Goal: Information Seeking & Learning: Understand process/instructions

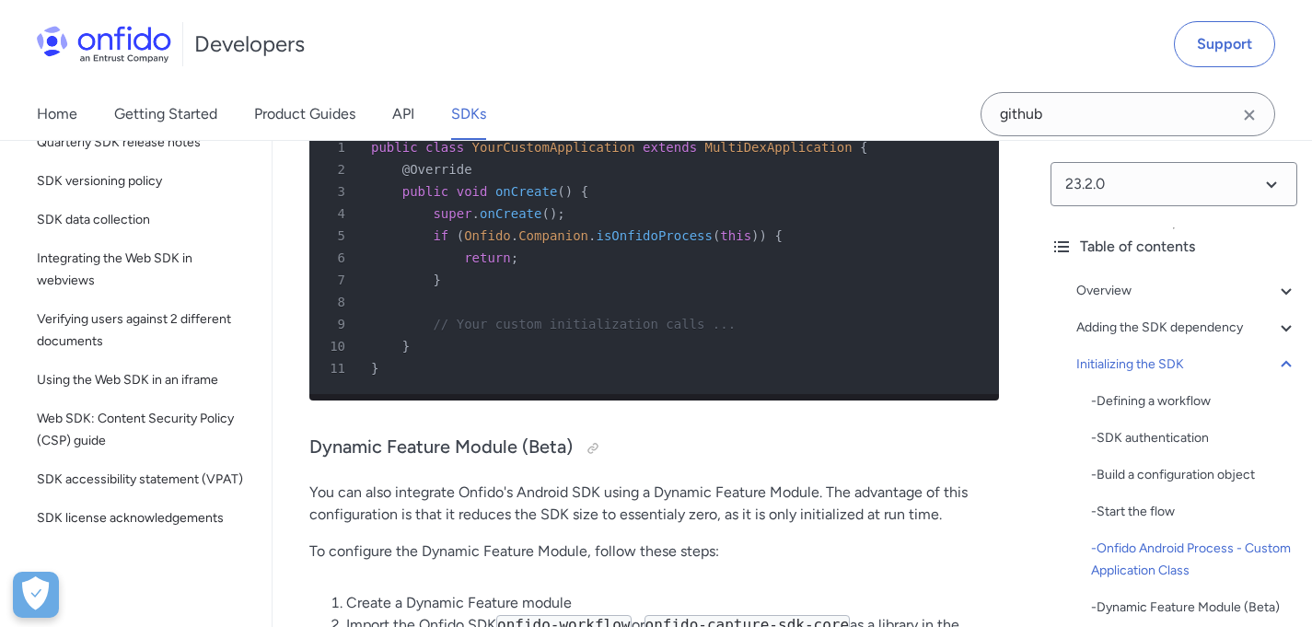
scroll to position [7586, 0]
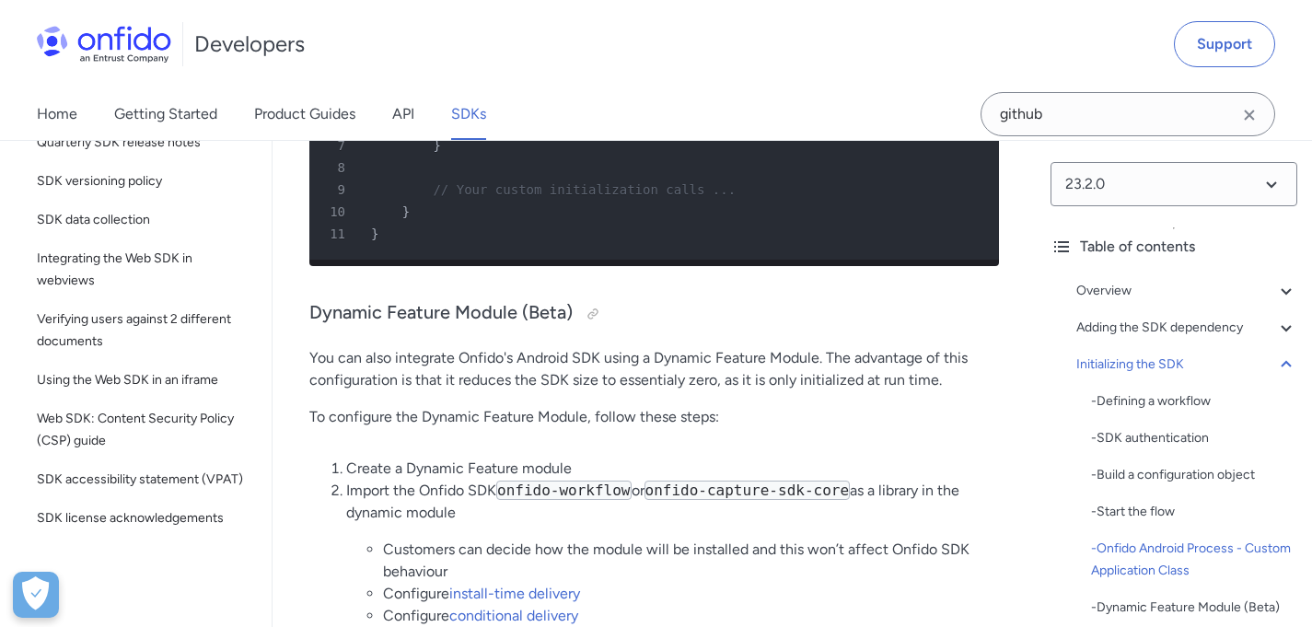
drag, startPoint x: 429, startPoint y: 218, endPoint x: 467, endPoint y: 255, distance: 52.7
click at [467, 255] on pre "1 public class YourCustomApplication extends MultiDexApplication { 2 @Override …" at bounding box center [654, 123] width 690 height 273
drag, startPoint x: 426, startPoint y: 211, endPoint x: 518, endPoint y: 257, distance: 103.0
click at [518, 257] on pre "1 public class YourCustomApplication extends MultiDexApplication { 2 @Override …" at bounding box center [654, 123] width 690 height 273
copy pre "if ( Onfido . Companion . isOnfidoProcess ( this ) ) { 6 return ; 7 }"
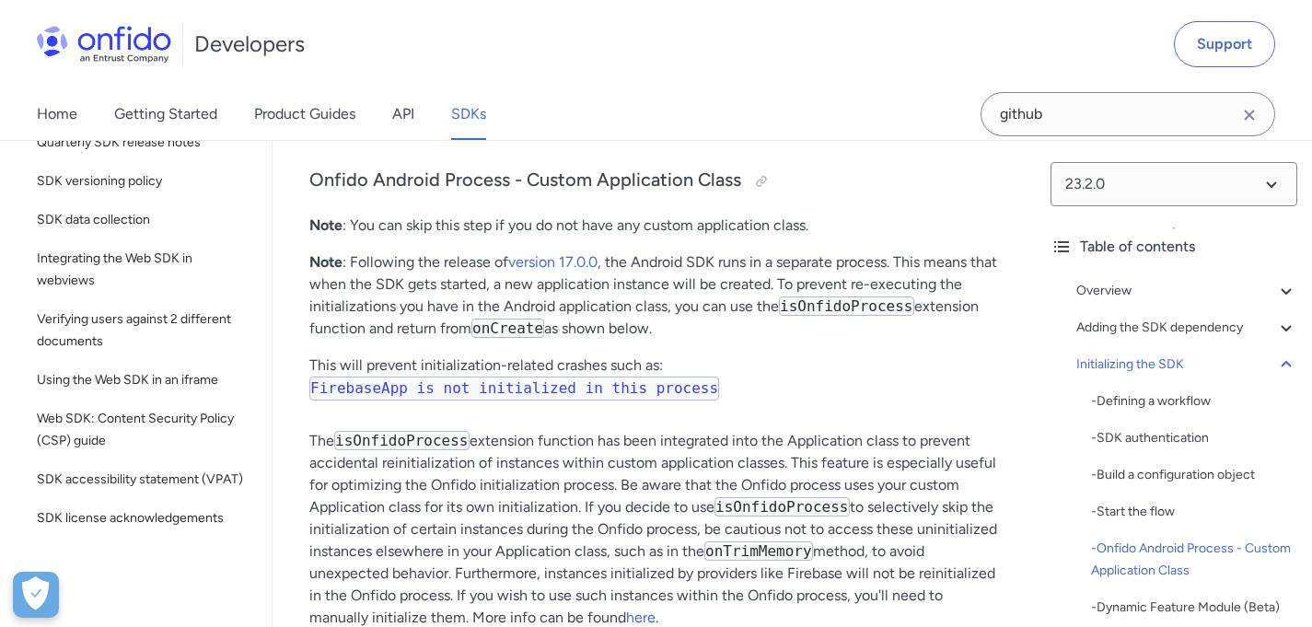
scroll to position [6406, 0]
drag, startPoint x: 347, startPoint y: 390, endPoint x: 747, endPoint y: 389, distance: 399.7
click at [745, 339] on p "Note : Following the release of version 17.0.0 , the Android SDK runs in a sepa…" at bounding box center [654, 294] width 690 height 88
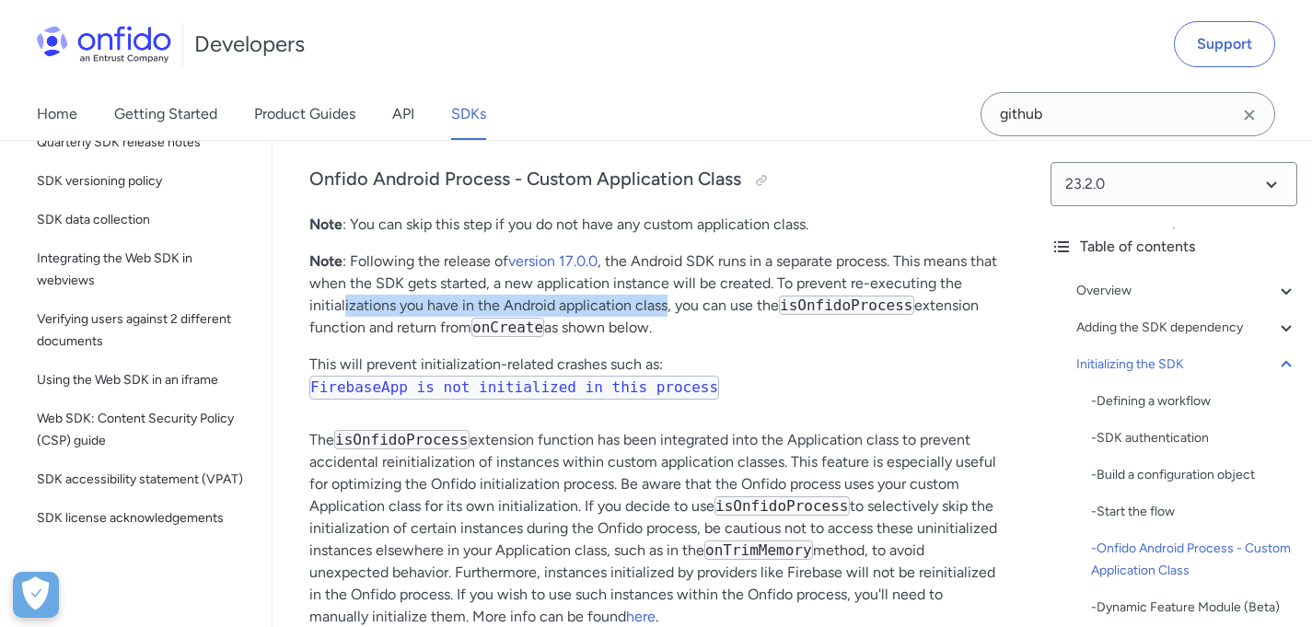
drag, startPoint x: 344, startPoint y: 398, endPoint x: 667, endPoint y: 407, distance: 322.4
click at [667, 339] on p "Note : Following the release of version 17.0.0 , the Android SDK runs in a sepa…" at bounding box center [654, 294] width 690 height 88
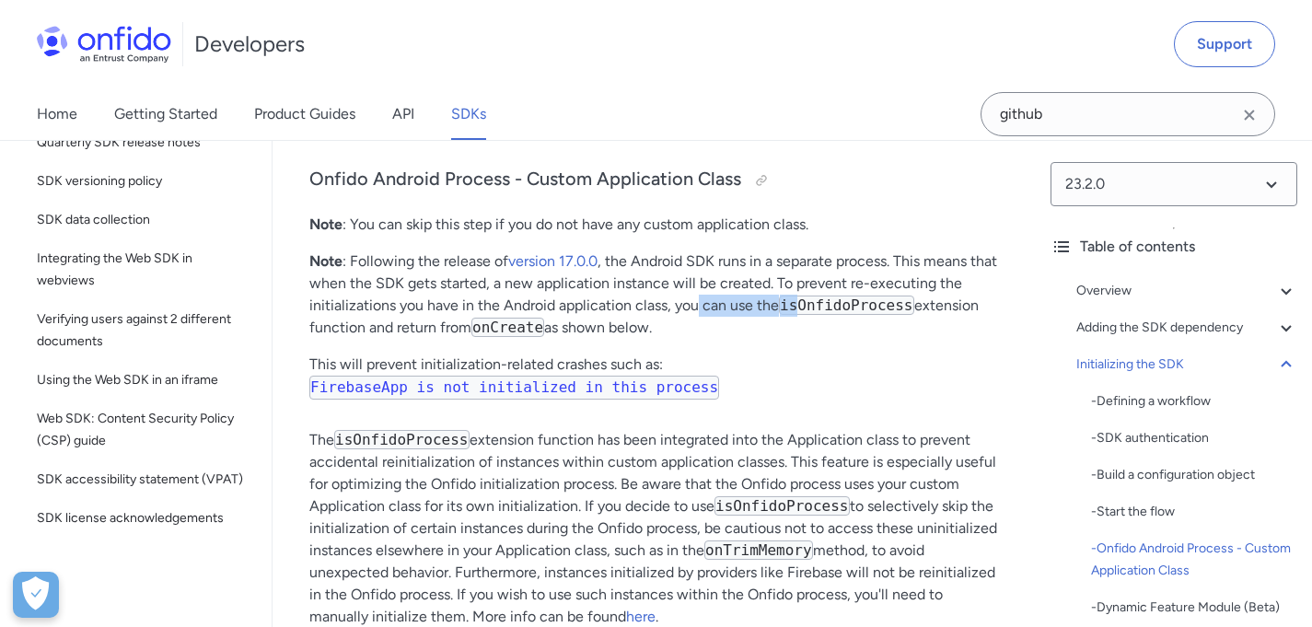
drag, startPoint x: 697, startPoint y: 409, endPoint x: 803, endPoint y: 413, distance: 106.0
click at [803, 339] on p "Note : Following the release of version 17.0.0 , the Android SDK runs in a sepa…" at bounding box center [654, 294] width 690 height 88
drag, startPoint x: 338, startPoint y: 419, endPoint x: 676, endPoint y: 418, distance: 338.0
click at [676, 339] on p "Note : Following the release of version 17.0.0 , the Android SDK runs in a sepa…" at bounding box center [654, 294] width 690 height 88
click at [689, 339] on p "Note : Following the release of version 17.0.0 , the Android SDK runs in a sepa…" at bounding box center [654, 294] width 690 height 88
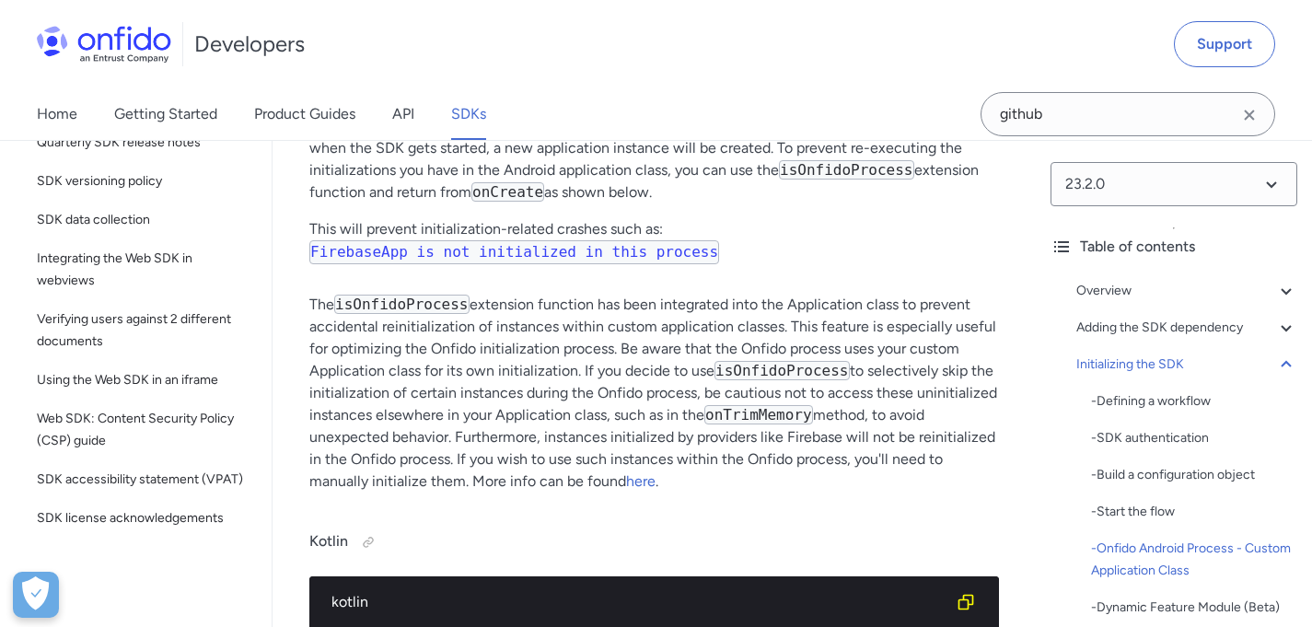
scroll to position [6547, 0]
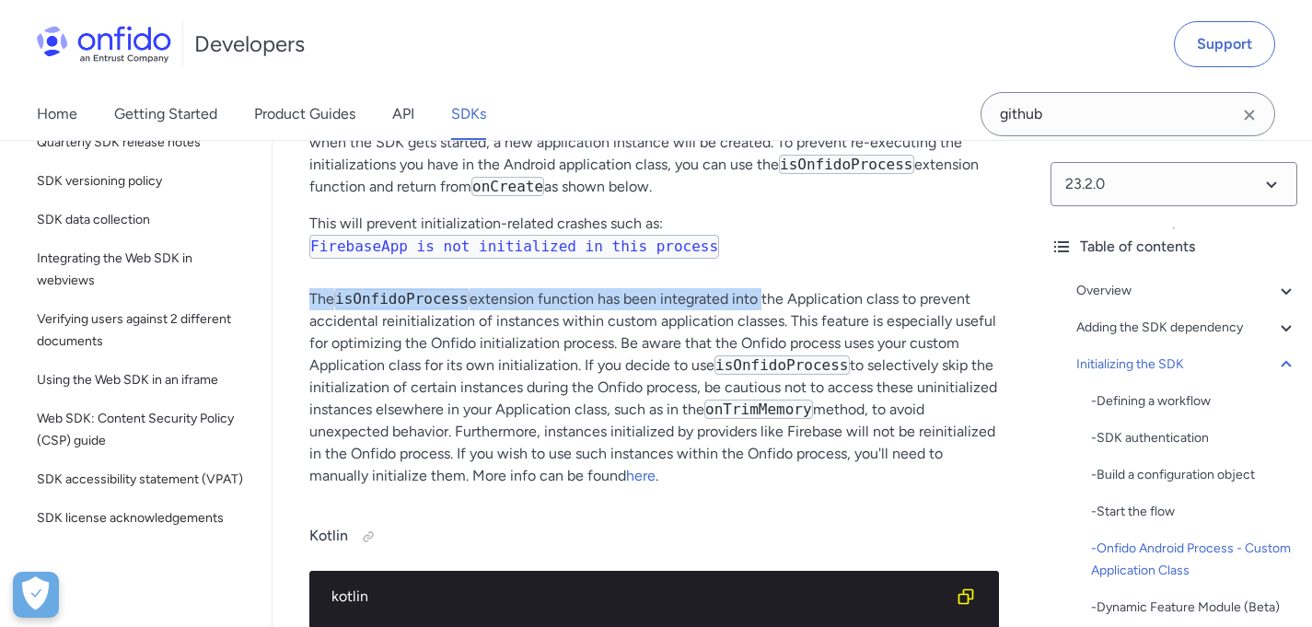
drag, startPoint x: 309, startPoint y: 396, endPoint x: 762, endPoint y: 400, distance: 452.2
click at [762, 400] on p "The isOnfidoProcess extension function has been integrated into the Application…" at bounding box center [654, 387] width 690 height 199
click at [555, 400] on p "The isOnfidoProcess extension function has been integrated into the Application…" at bounding box center [654, 387] width 690 height 199
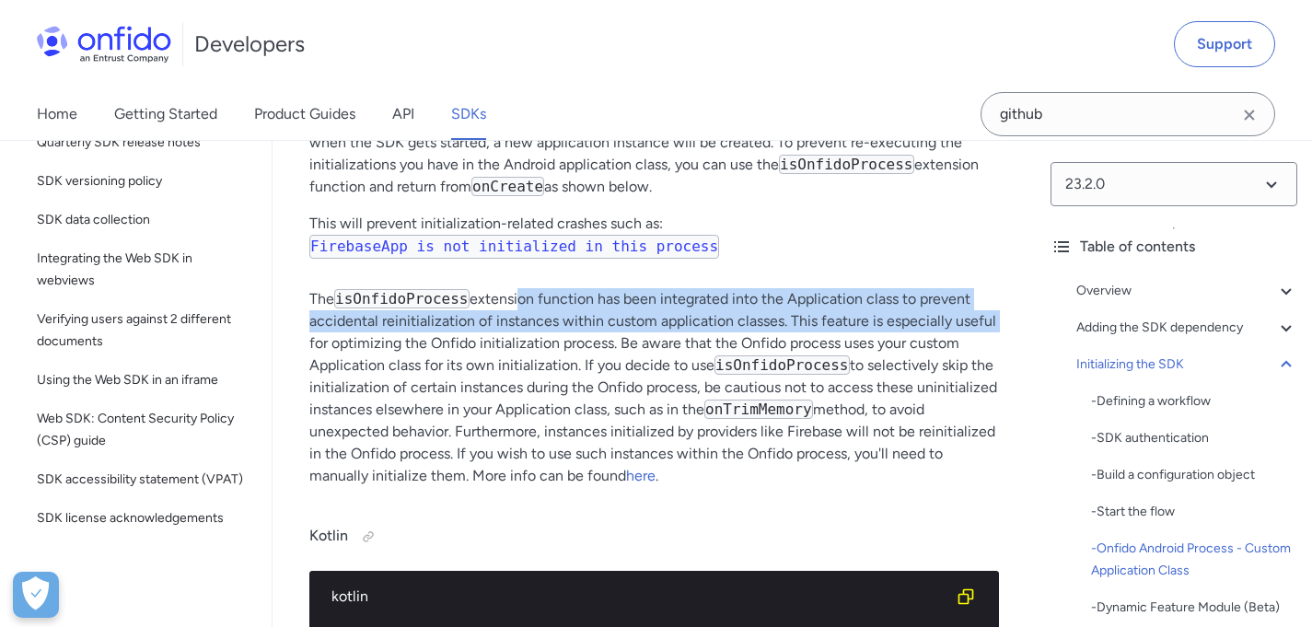
drag, startPoint x: 550, startPoint y: 391, endPoint x: 999, endPoint y: 407, distance: 449.7
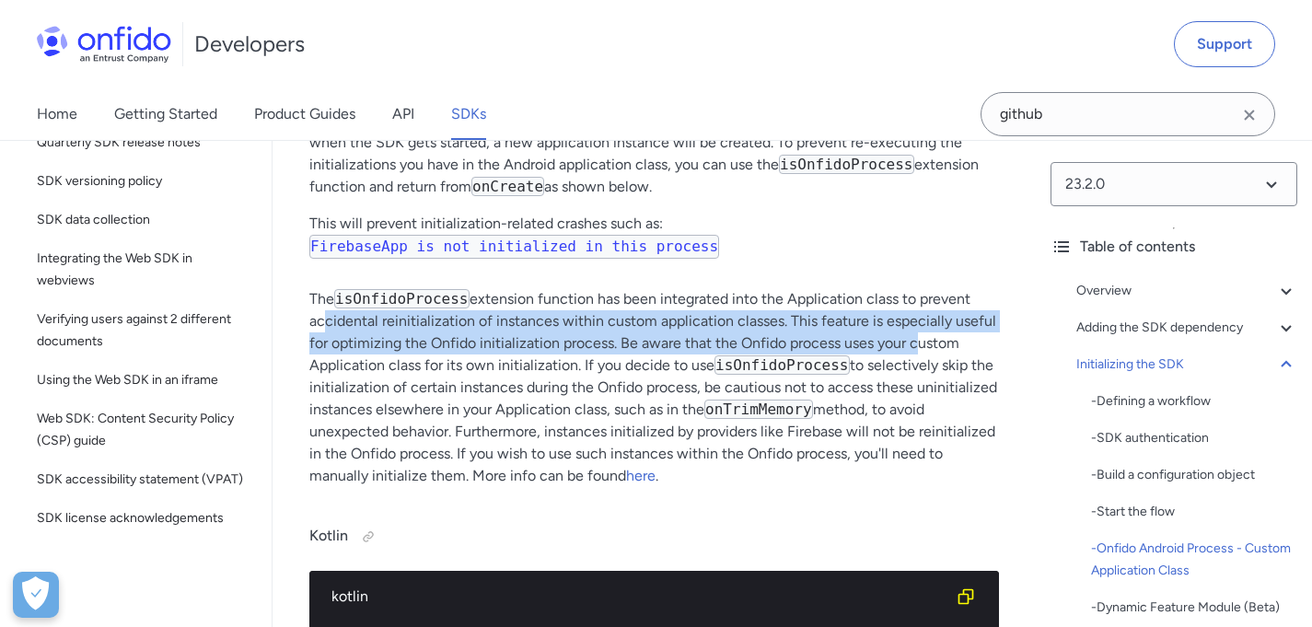
drag, startPoint x: 316, startPoint y: 417, endPoint x: 921, endPoint y: 429, distance: 605.2
click at [914, 430] on p "The isOnfidoProcess extension function has been integrated into the Application…" at bounding box center [654, 387] width 690 height 199
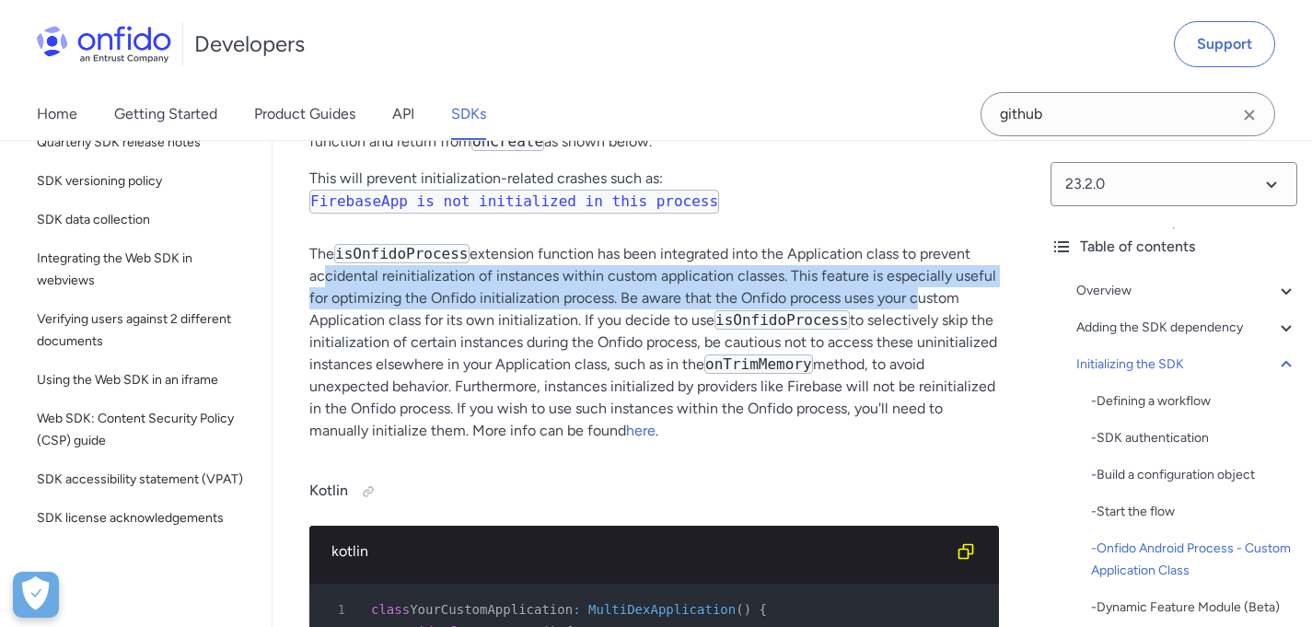
scroll to position [6596, 0]
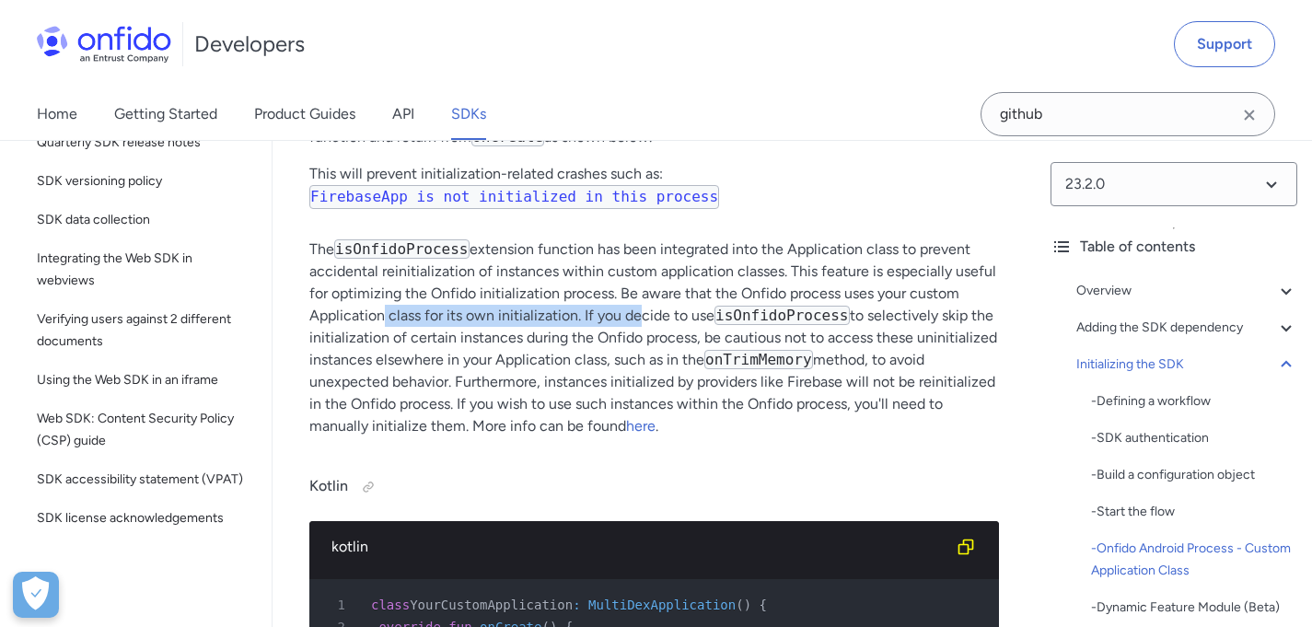
drag, startPoint x: 379, startPoint y: 417, endPoint x: 636, endPoint y: 420, distance: 256.9
click at [636, 420] on p "The isOnfidoProcess extension function has been integrated into the Application…" at bounding box center [654, 338] width 690 height 199
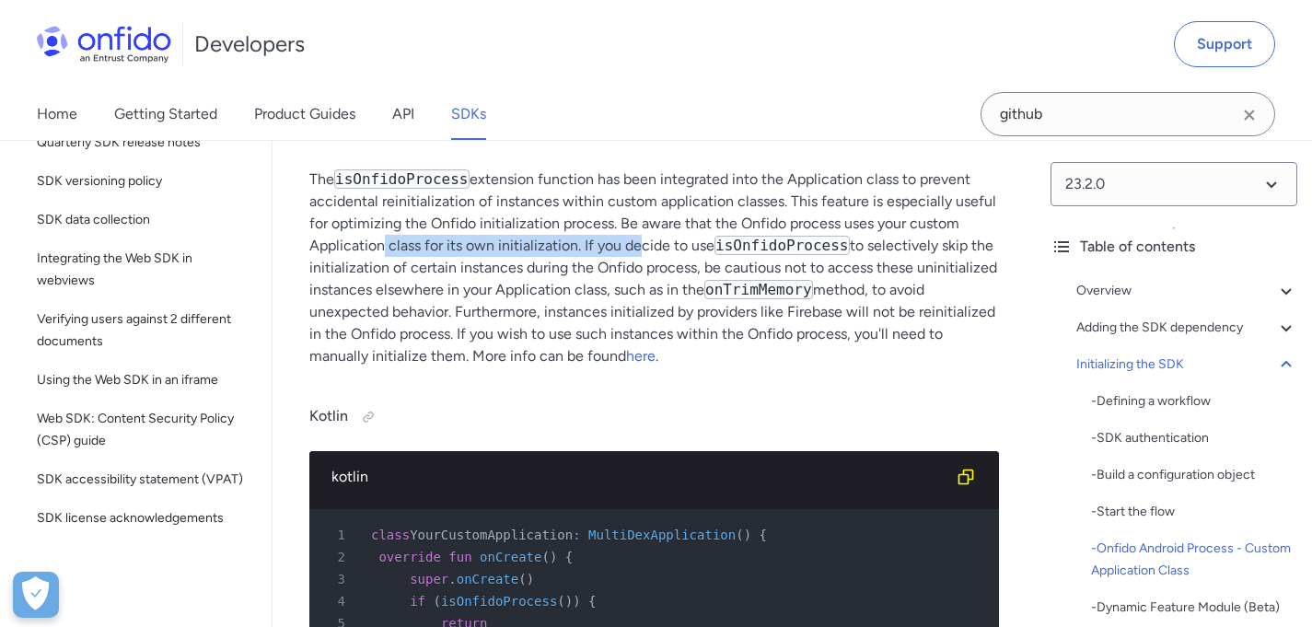
scroll to position [6682, 0]
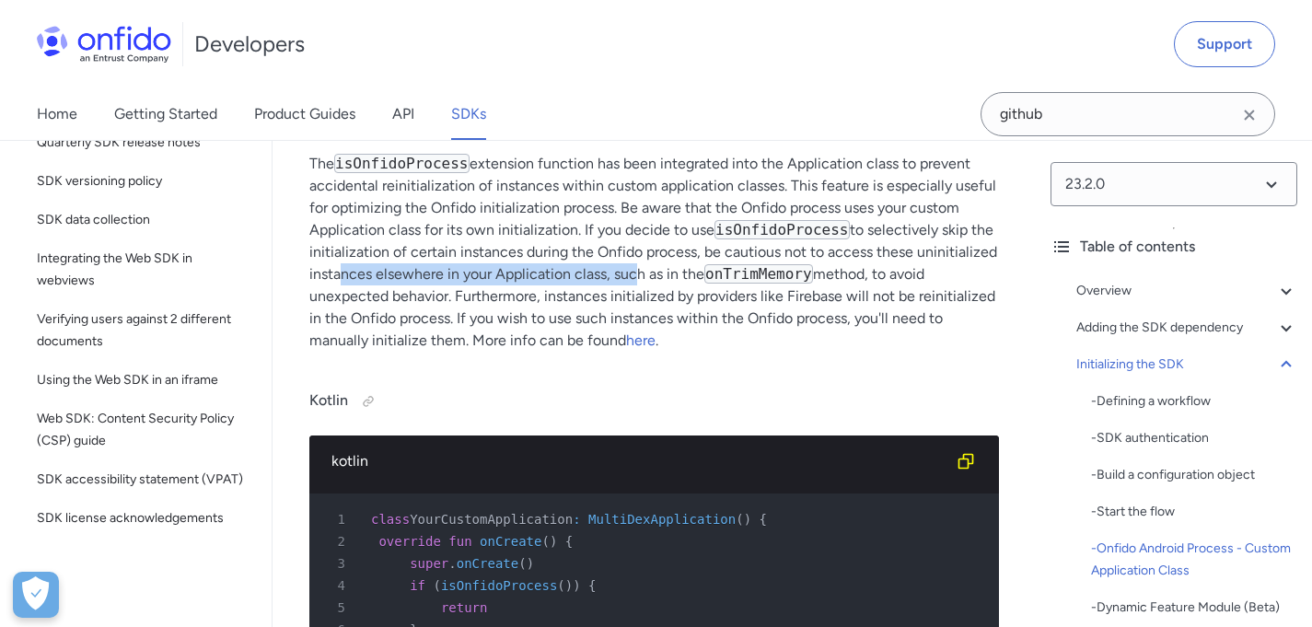
drag, startPoint x: 332, startPoint y: 374, endPoint x: 632, endPoint y: 372, distance: 300.2
click at [632, 352] on p "The isOnfidoProcess extension function has been integrated into the Application…" at bounding box center [654, 252] width 690 height 199
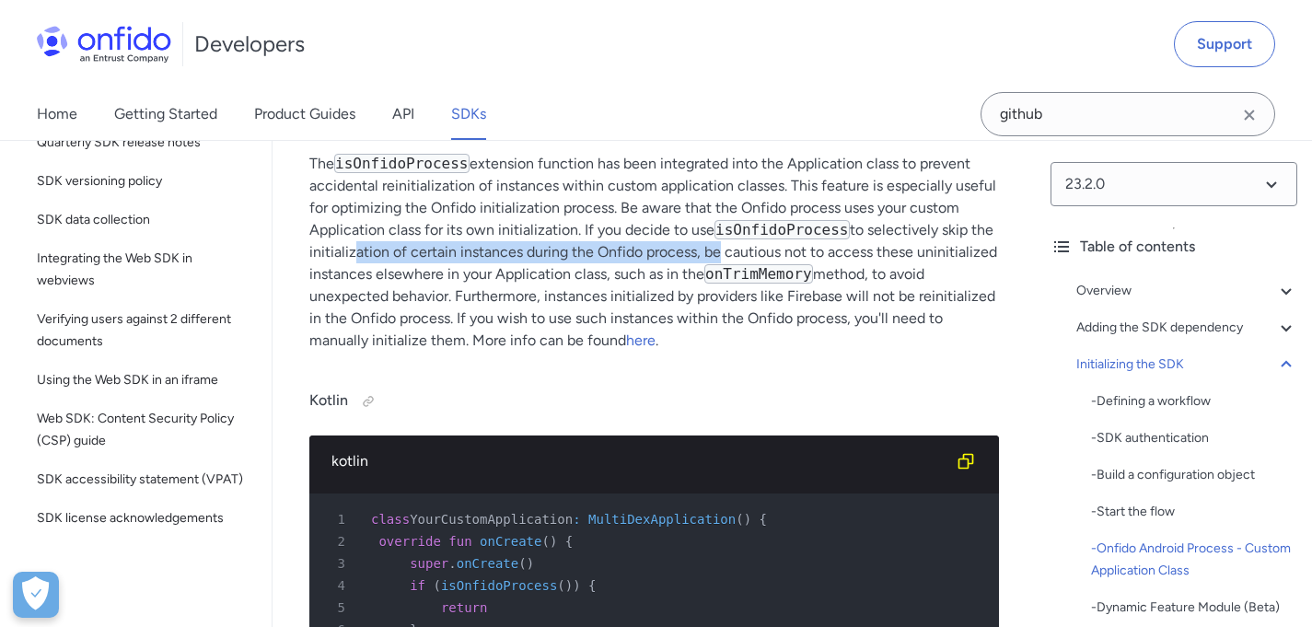
drag, startPoint x: 372, startPoint y: 348, endPoint x: 715, endPoint y: 357, distance: 342.7
click at [715, 352] on p "The isOnfidoProcess extension function has been integrated into the Application…" at bounding box center [654, 252] width 690 height 199
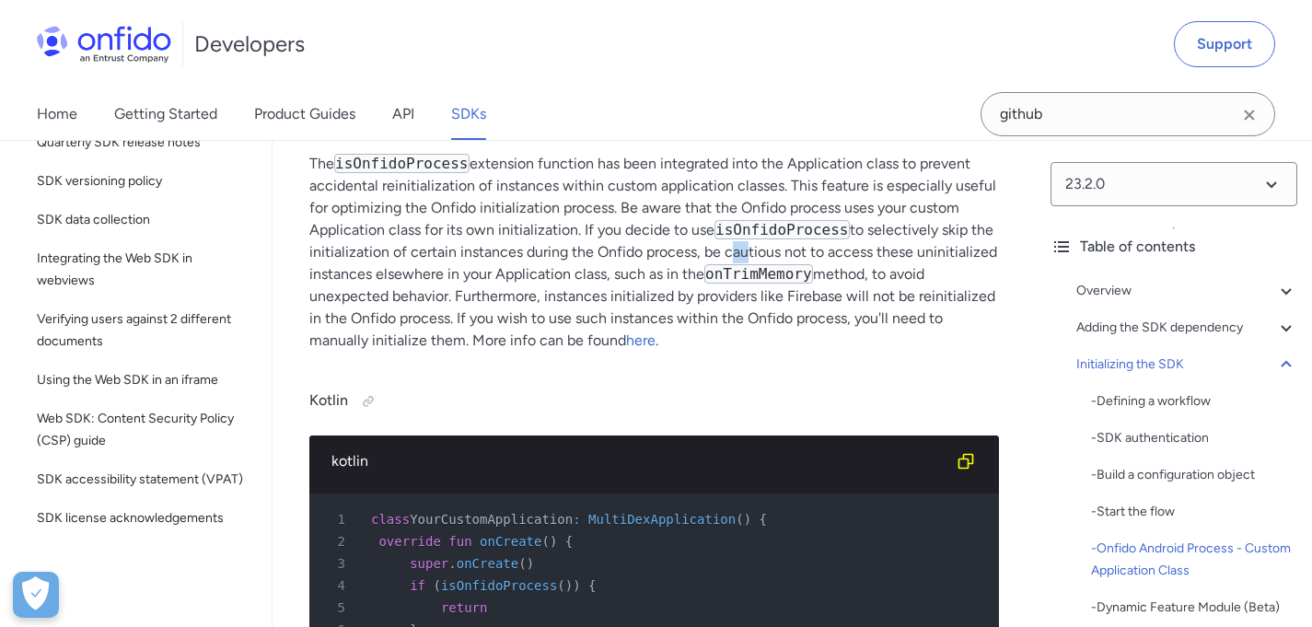
drag, startPoint x: 725, startPoint y: 351, endPoint x: 763, endPoint y: 354, distance: 38.8
click at [747, 349] on p "The isOnfidoProcess extension function has been integrated into the Application…" at bounding box center [654, 252] width 690 height 199
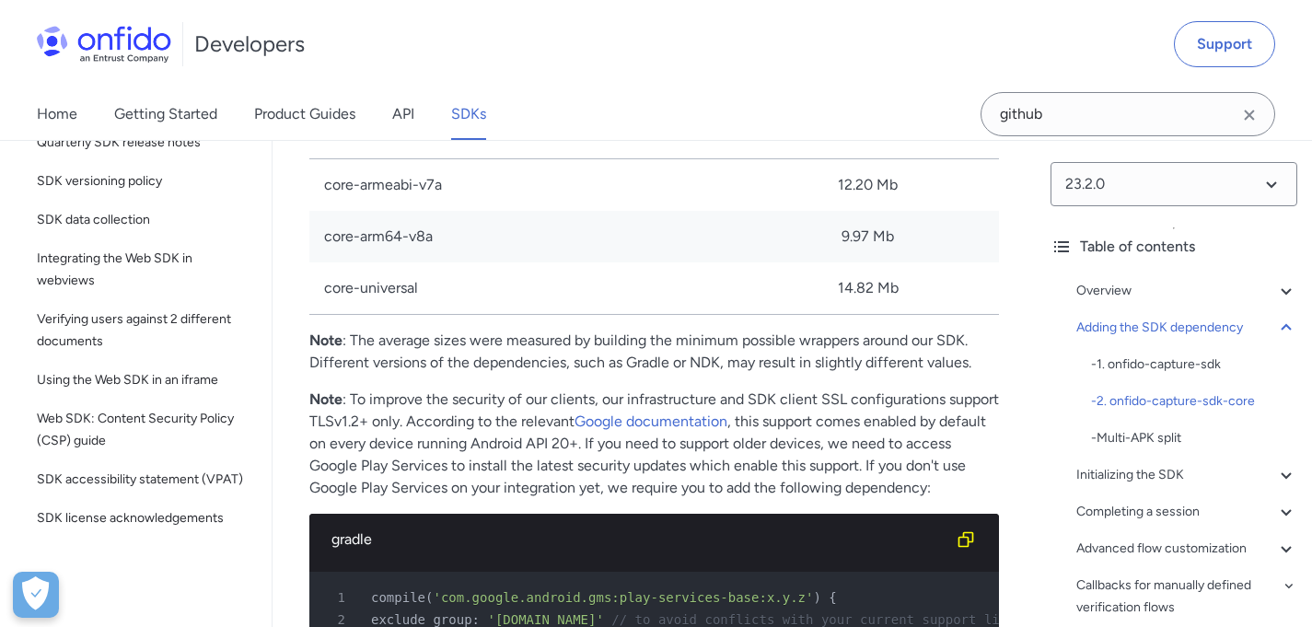
scroll to position [3249, 0]
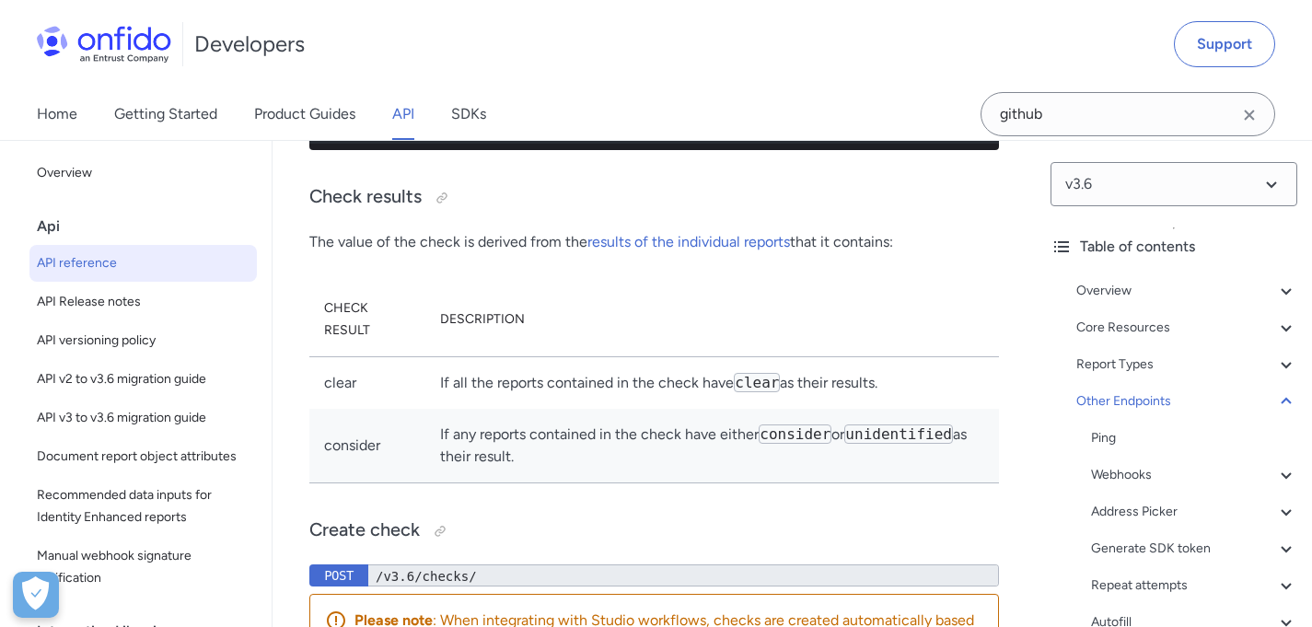
scroll to position [213884, 0]
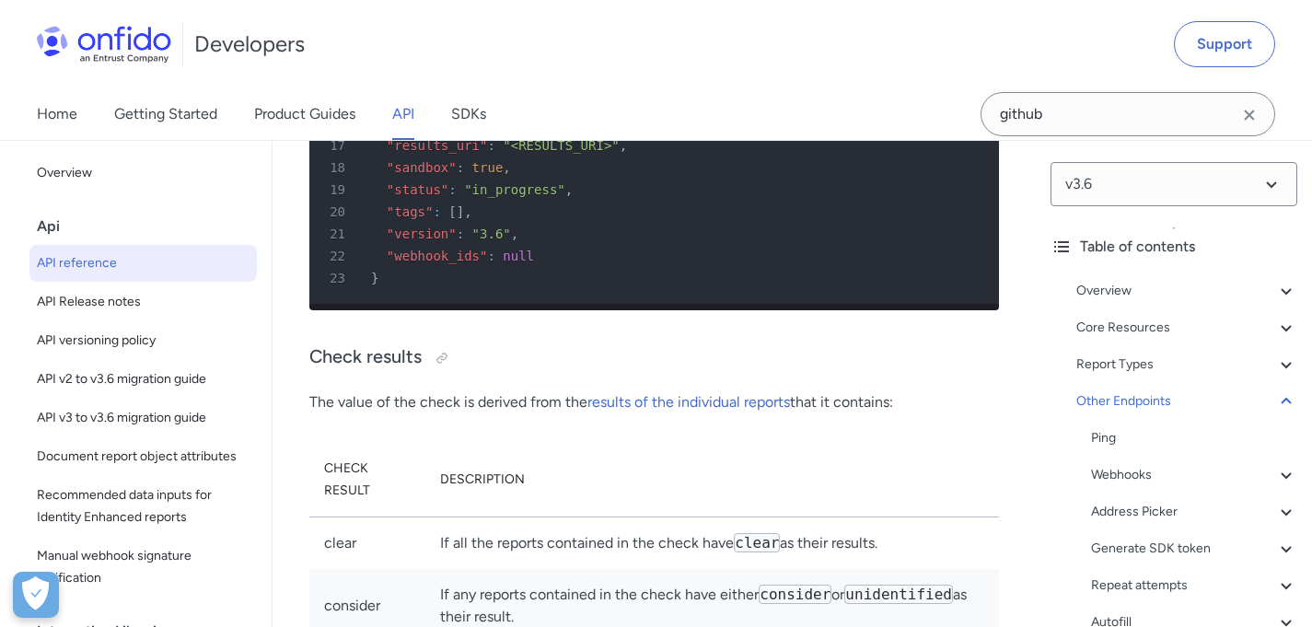
click at [93, 265] on span "API reference" at bounding box center [143, 263] width 213 height 22
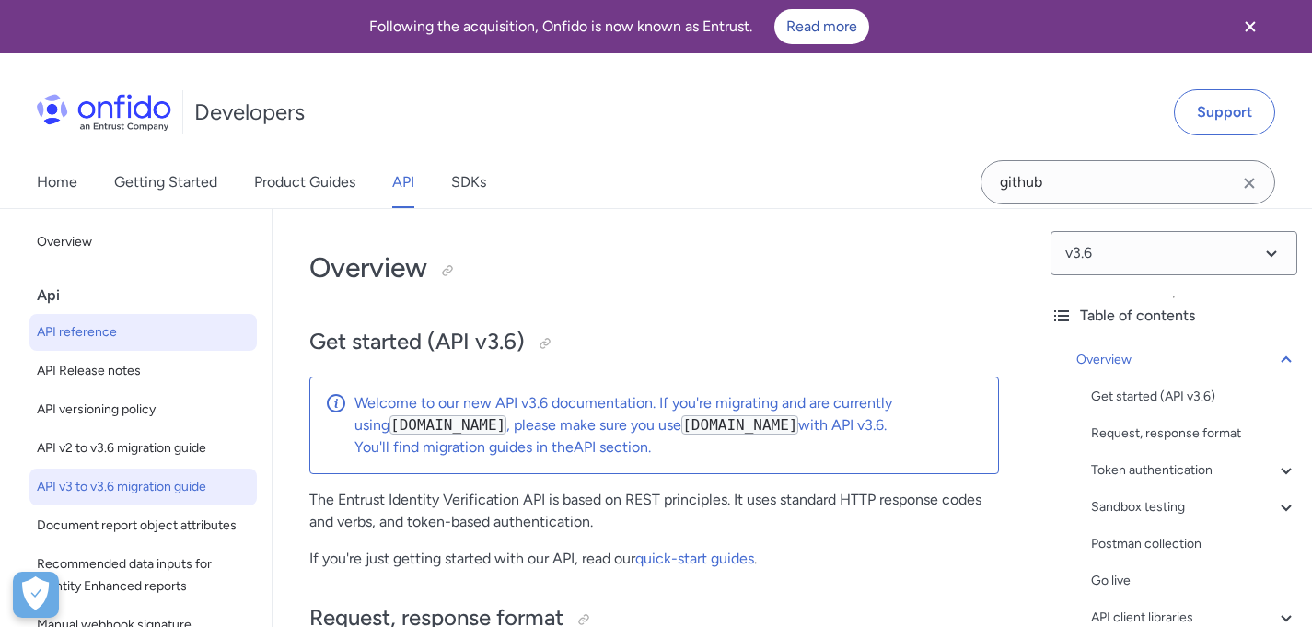
click at [146, 490] on span "API v3 to v3.6 migration guide" at bounding box center [143, 487] width 213 height 22
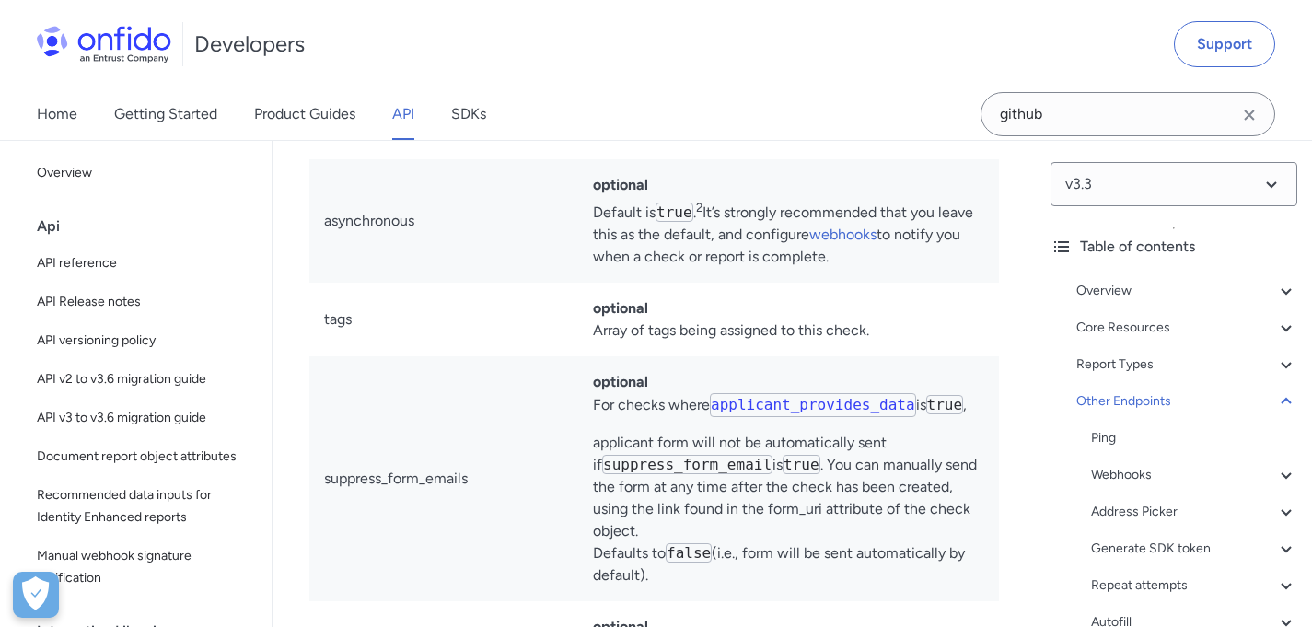
scroll to position [162539, 0]
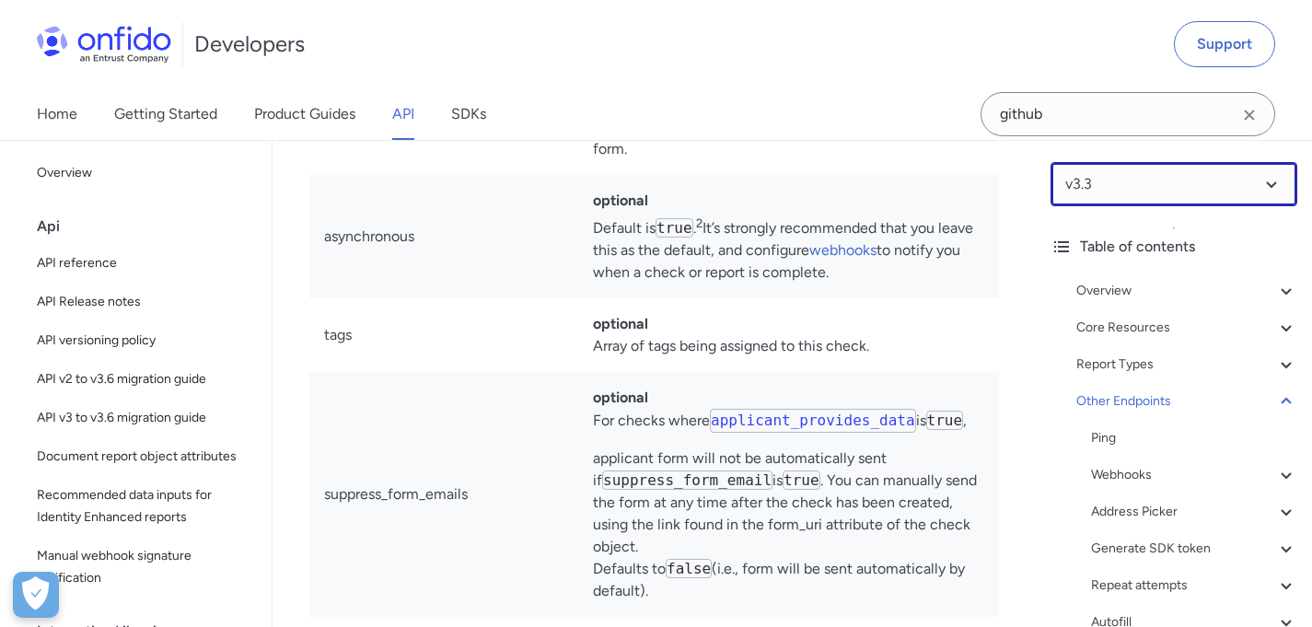
click at [1160, 178] on select at bounding box center [1174, 184] width 247 height 44
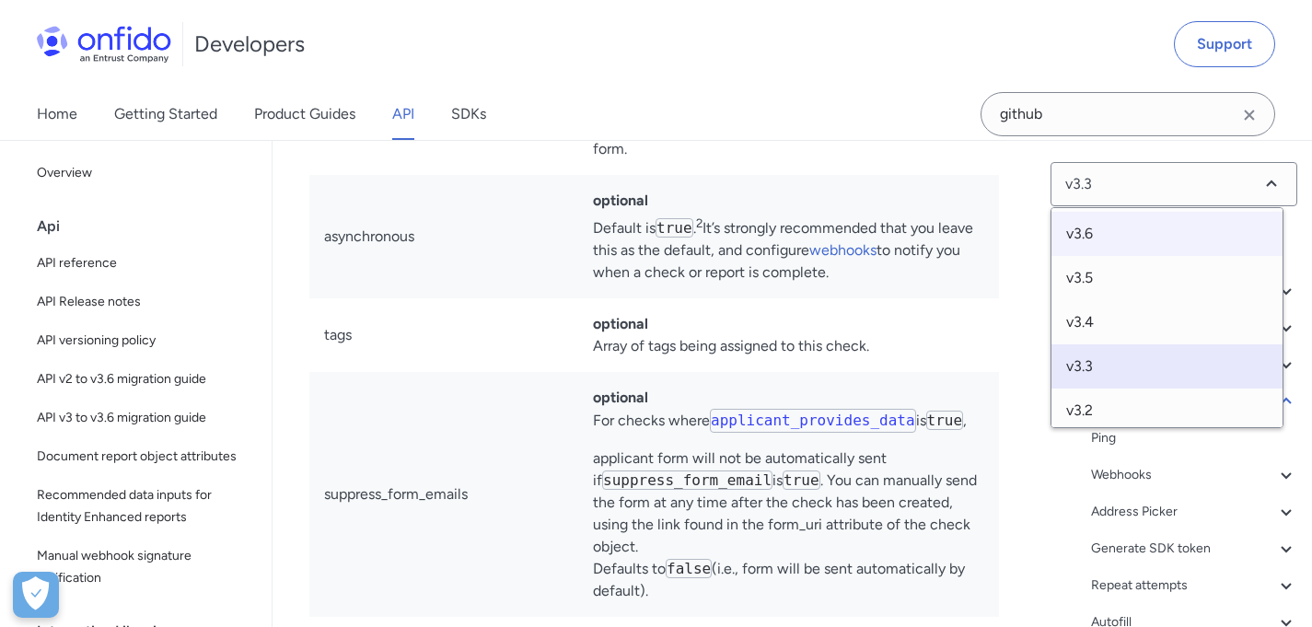
click at [1147, 241] on span "v3.6" at bounding box center [1167, 234] width 231 height 44
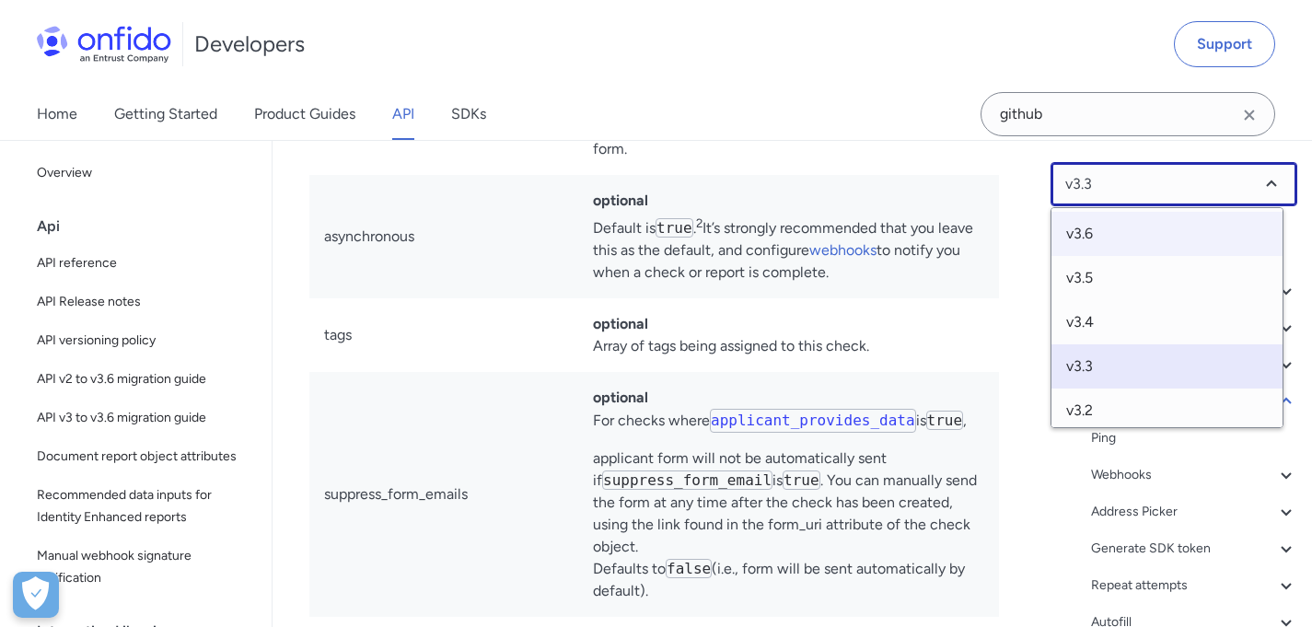
select select "3.6.0"
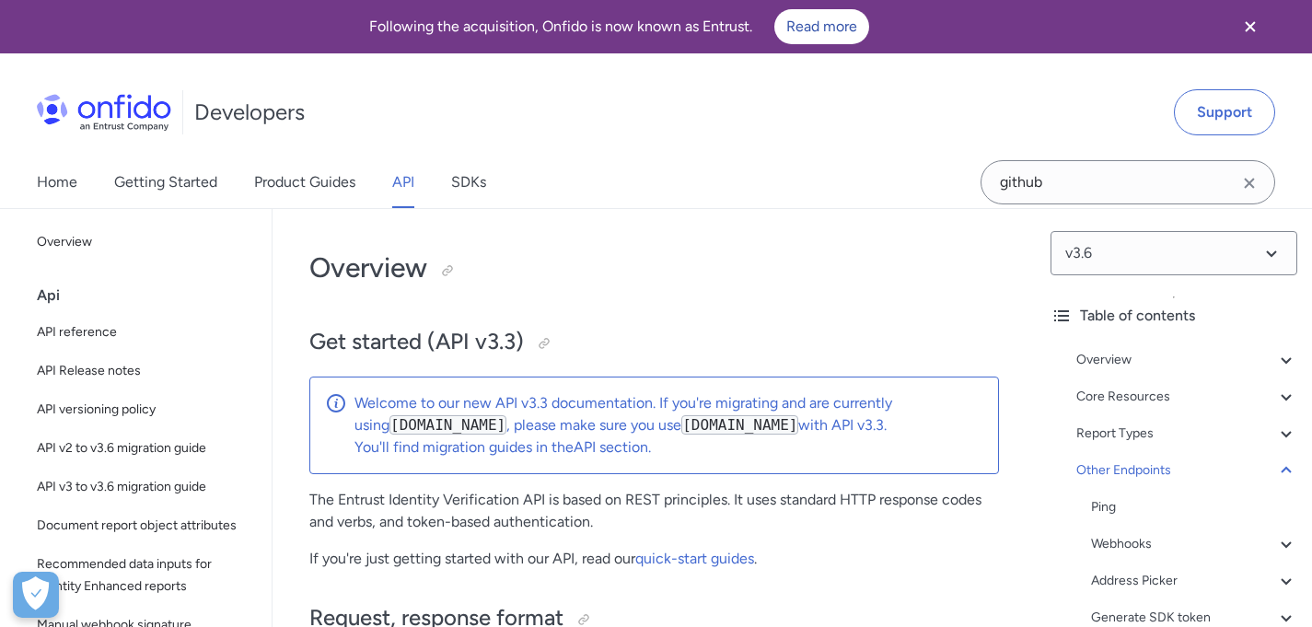
select select "http"
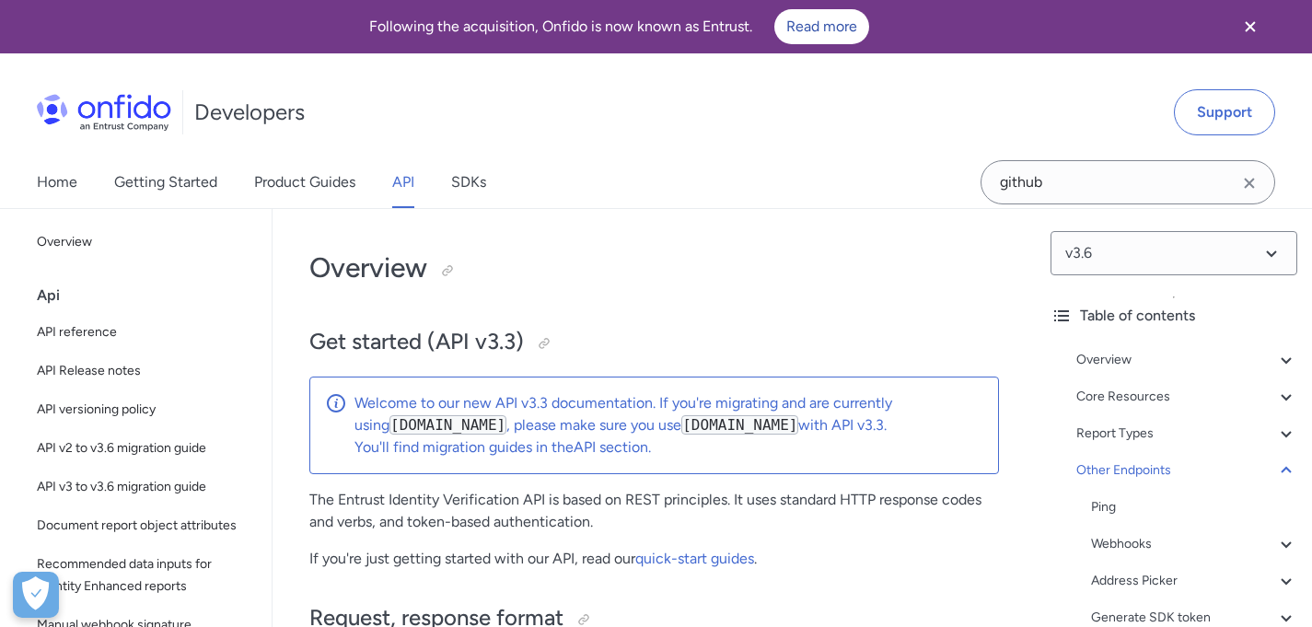
select select "http"
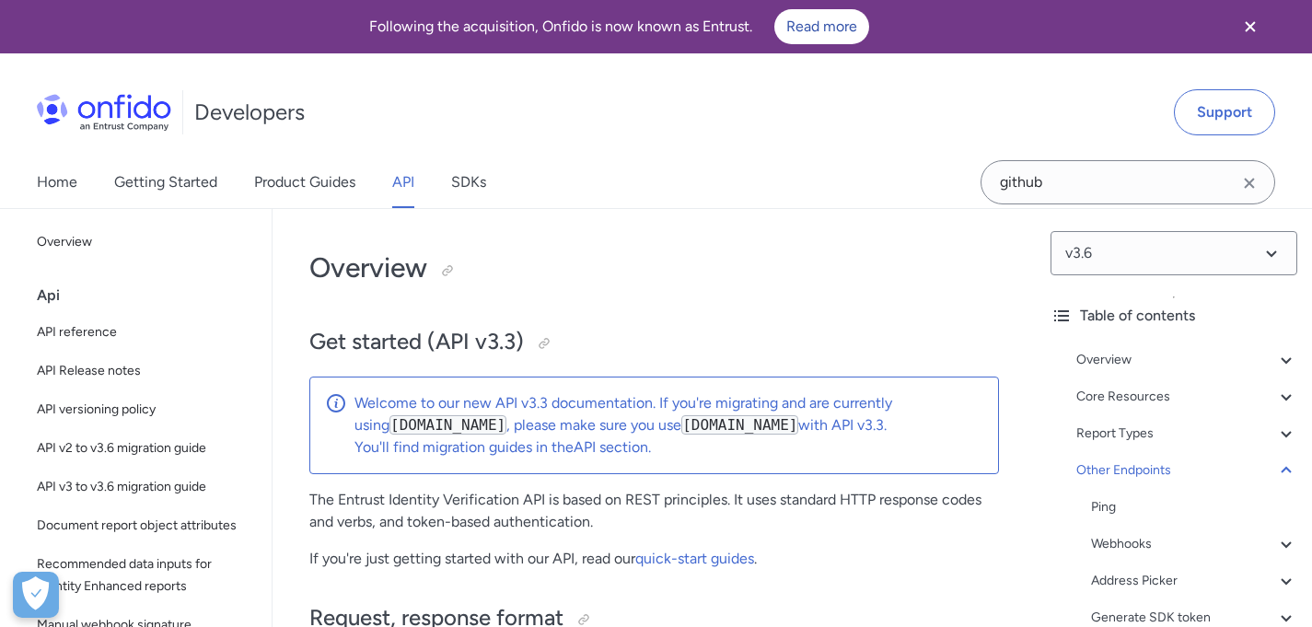
select select "http"
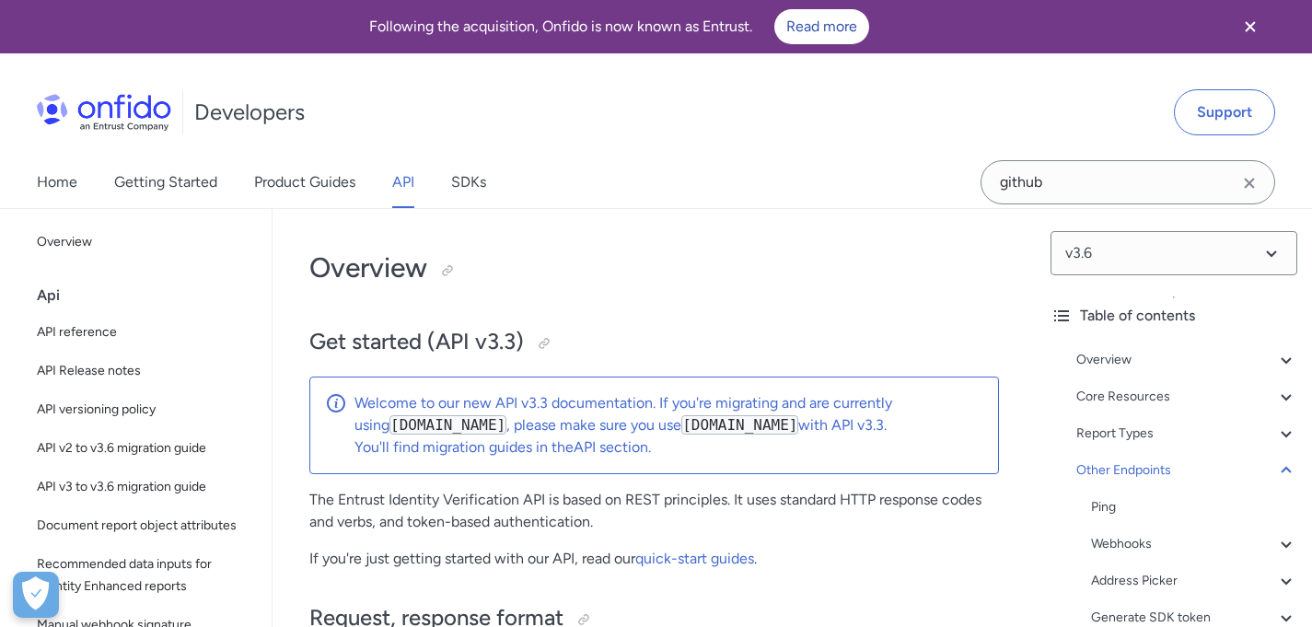
select select "http"
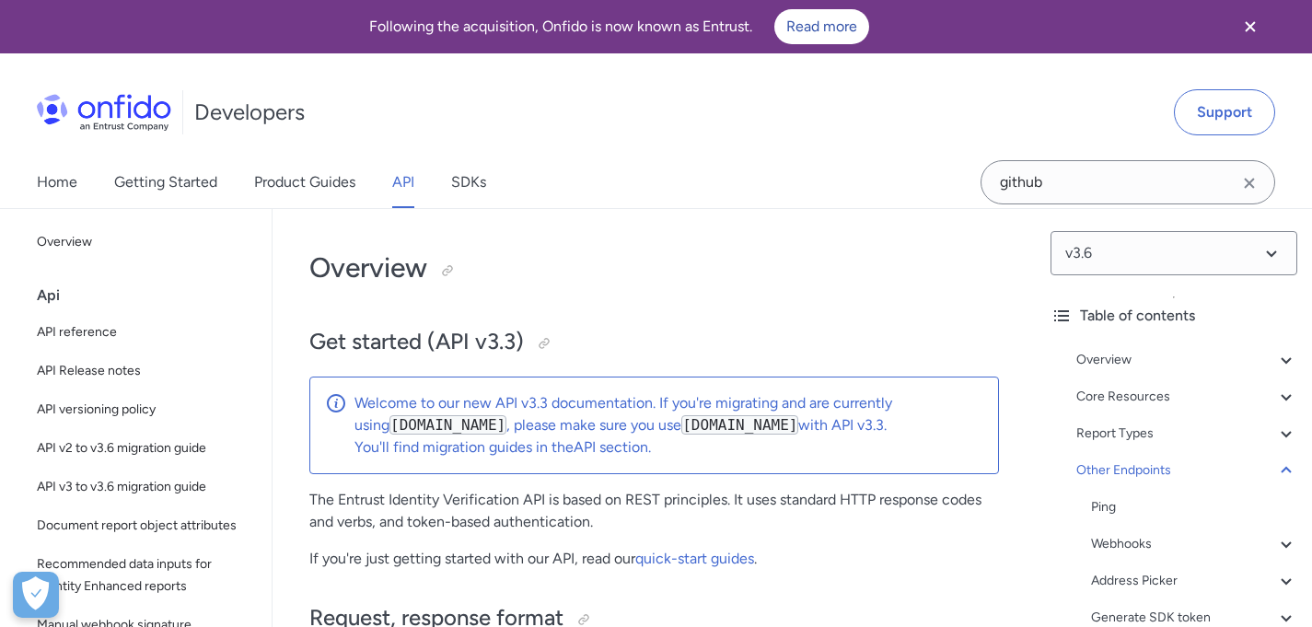
select select "http"
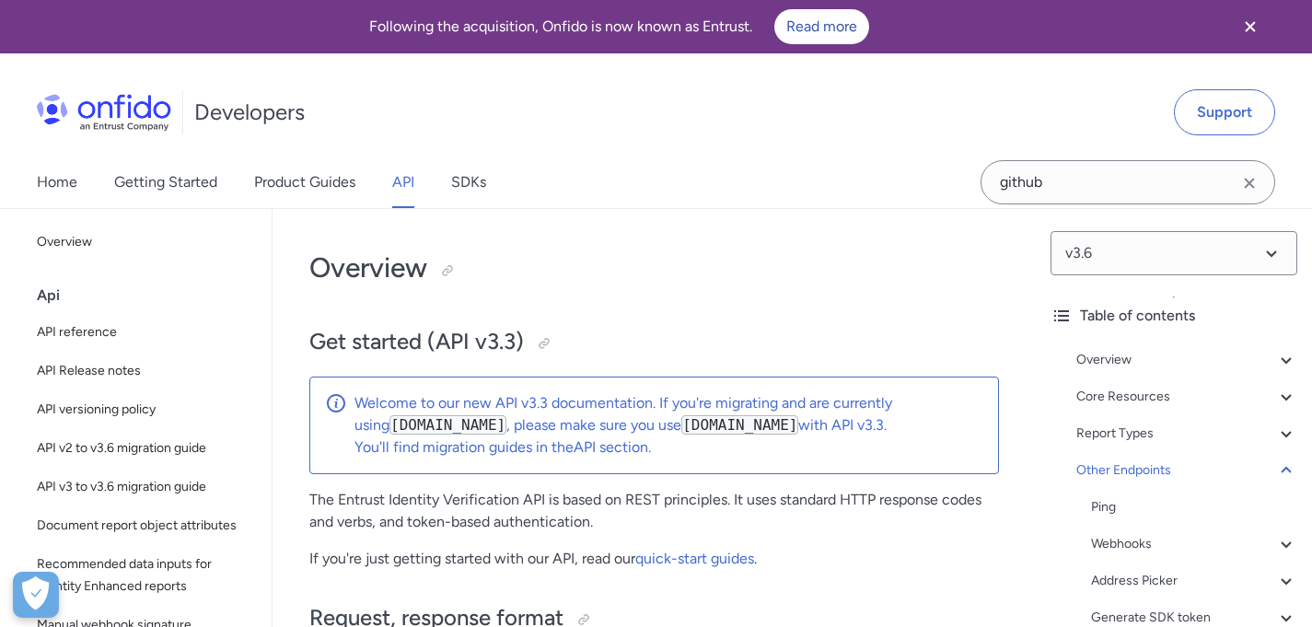
select select "http"
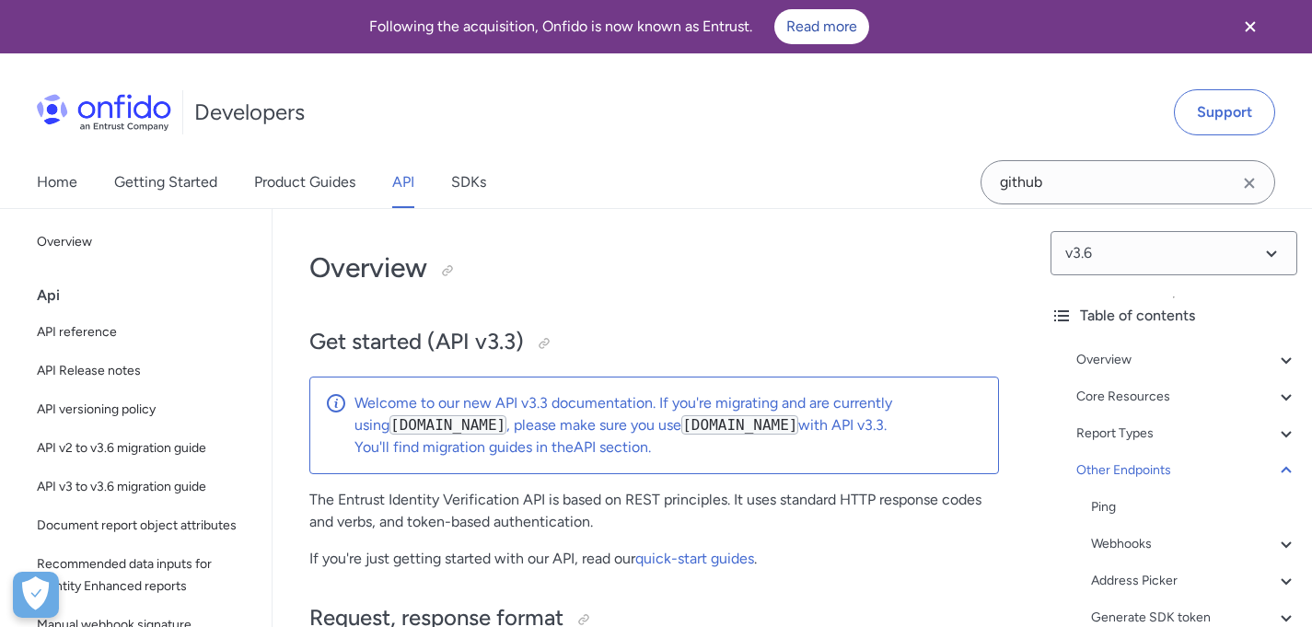
select select "http"
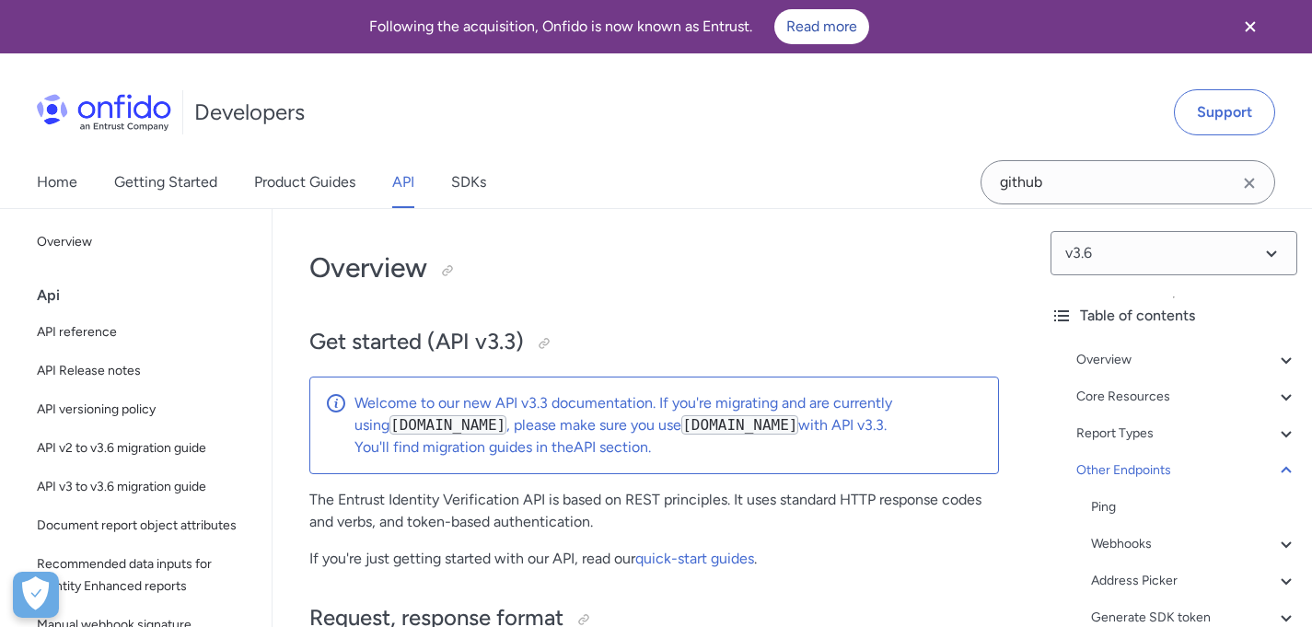
select select "http"
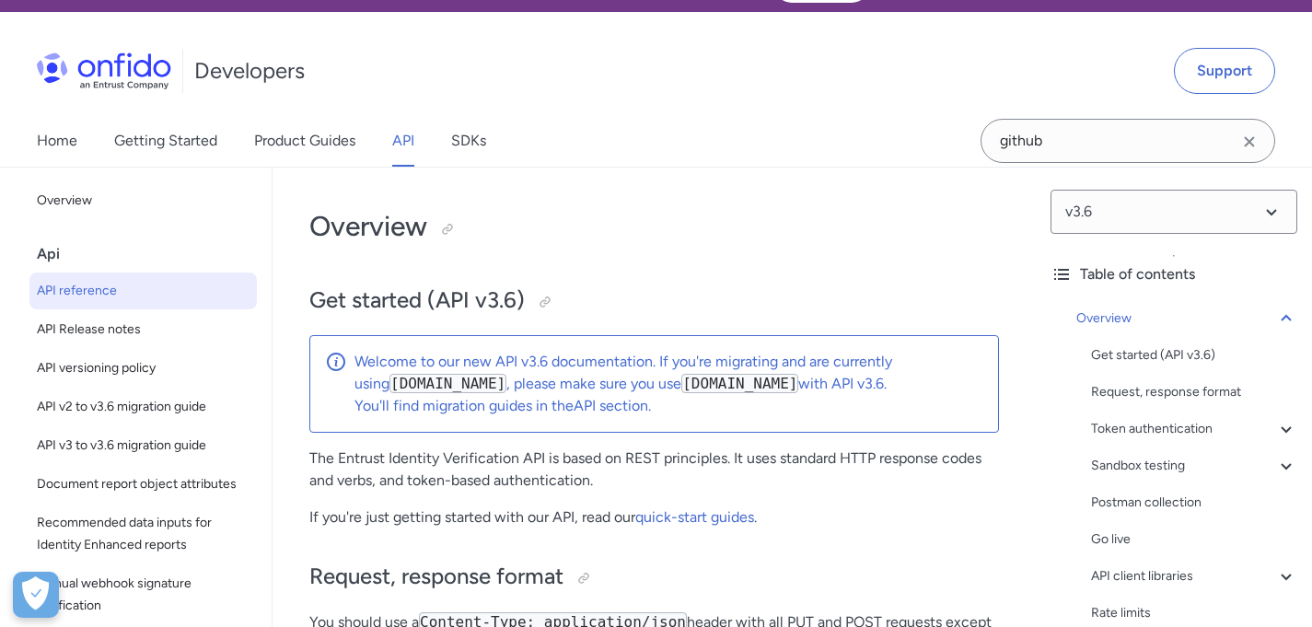
scroll to position [142, 0]
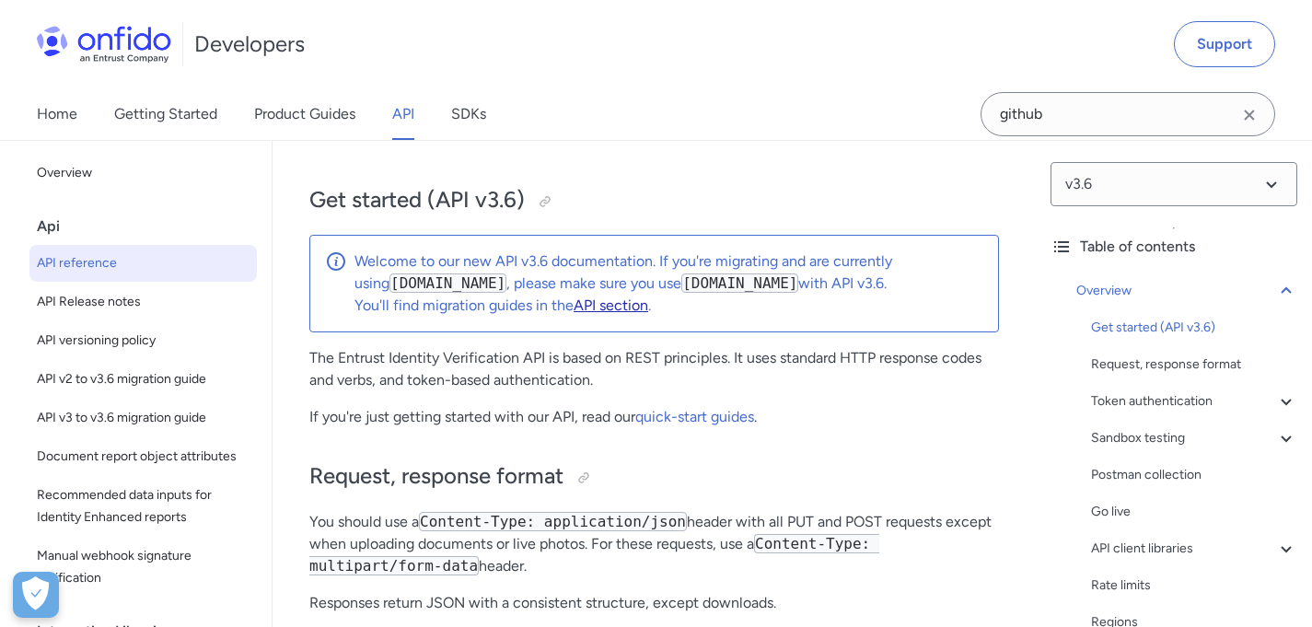
click at [634, 302] on link "API section" at bounding box center [611, 305] width 75 height 17
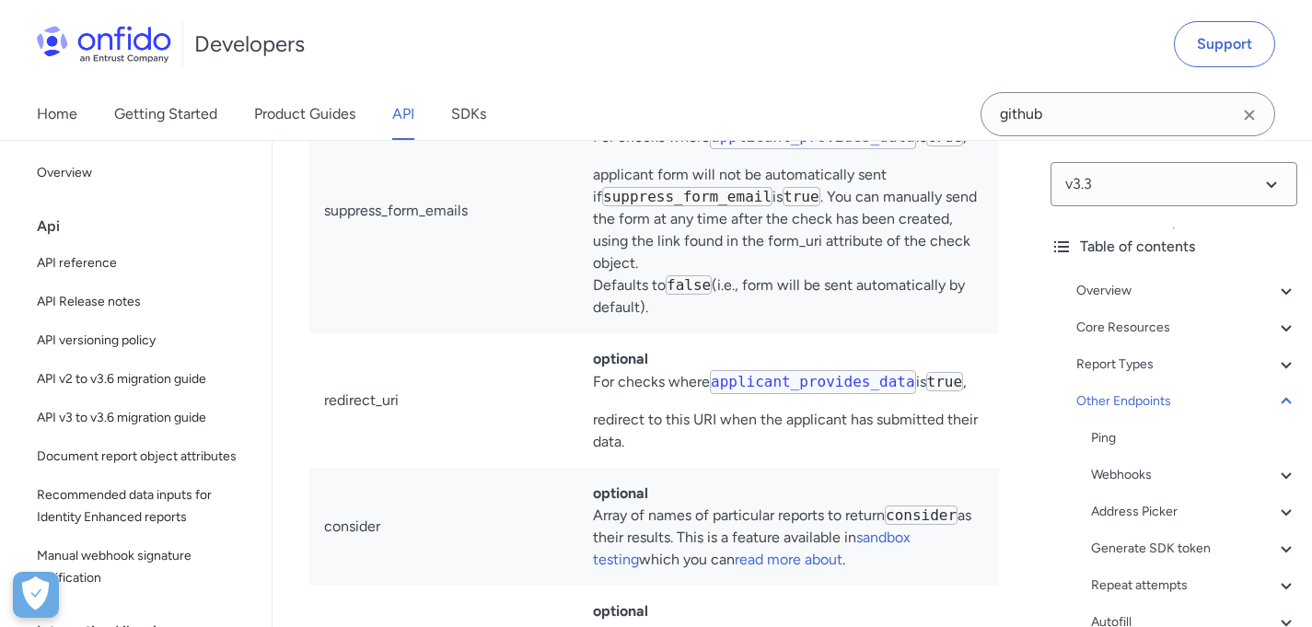
scroll to position [162475, 0]
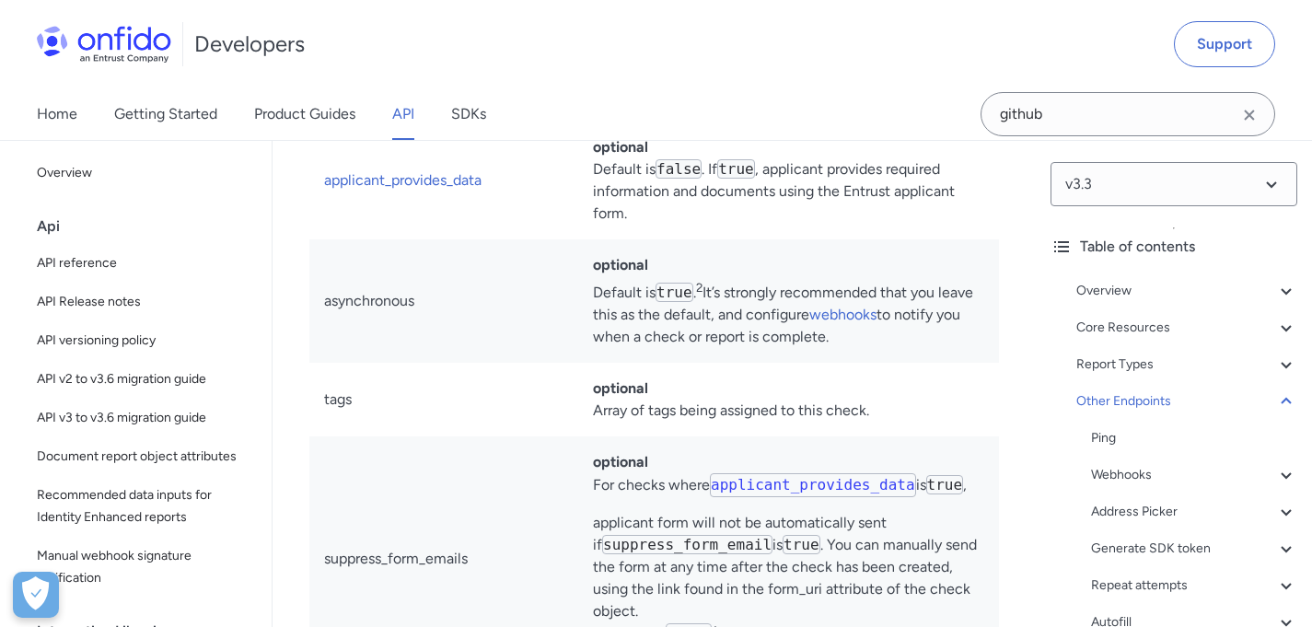
drag, startPoint x: 416, startPoint y: 466, endPoint x: 552, endPoint y: 468, distance: 135.4
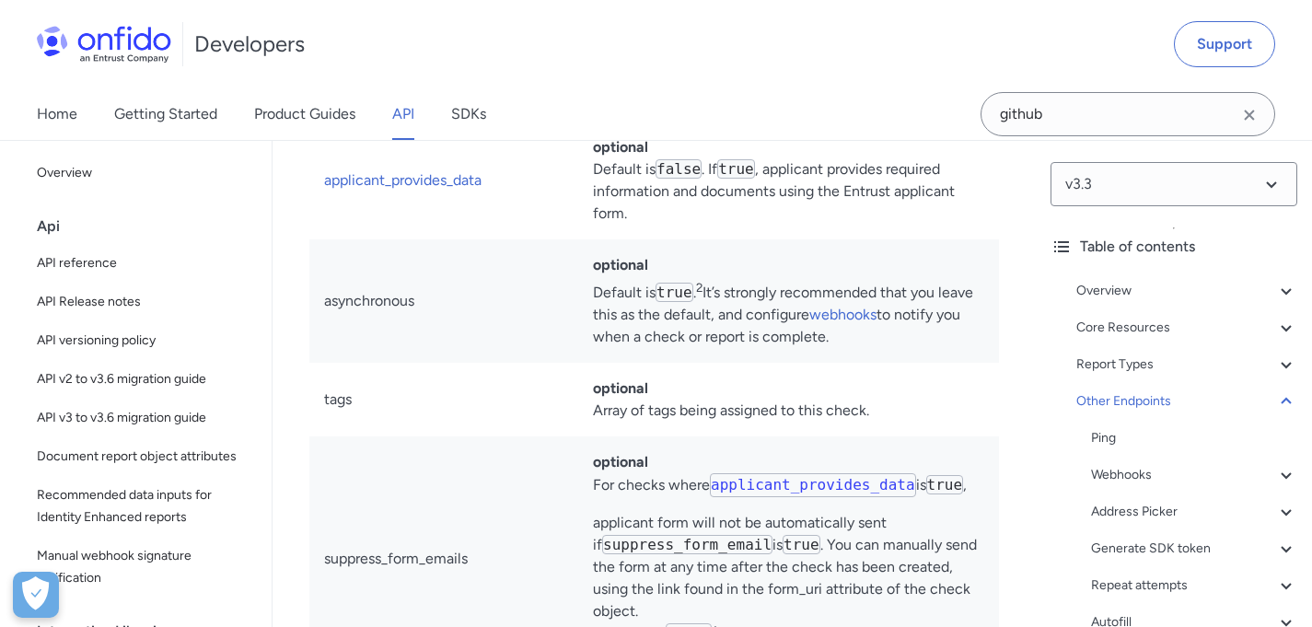
drag, startPoint x: 488, startPoint y: 463, endPoint x: 424, endPoint y: 464, distance: 64.5
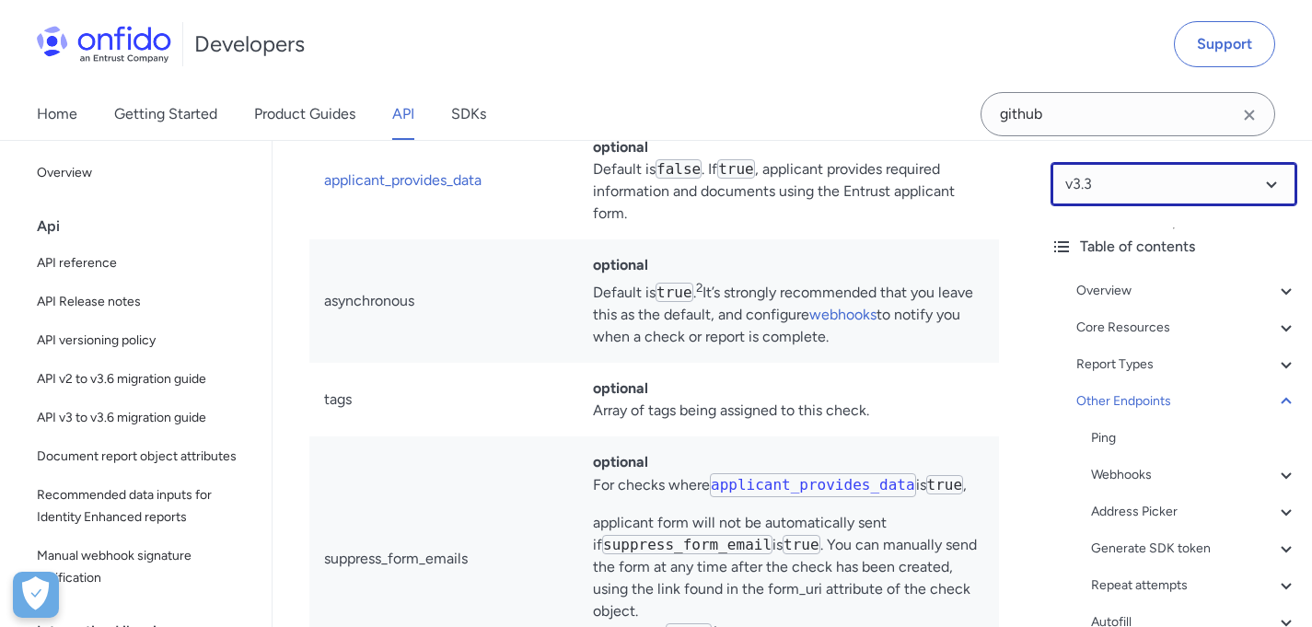
click at [1144, 185] on select at bounding box center [1174, 184] width 247 height 44
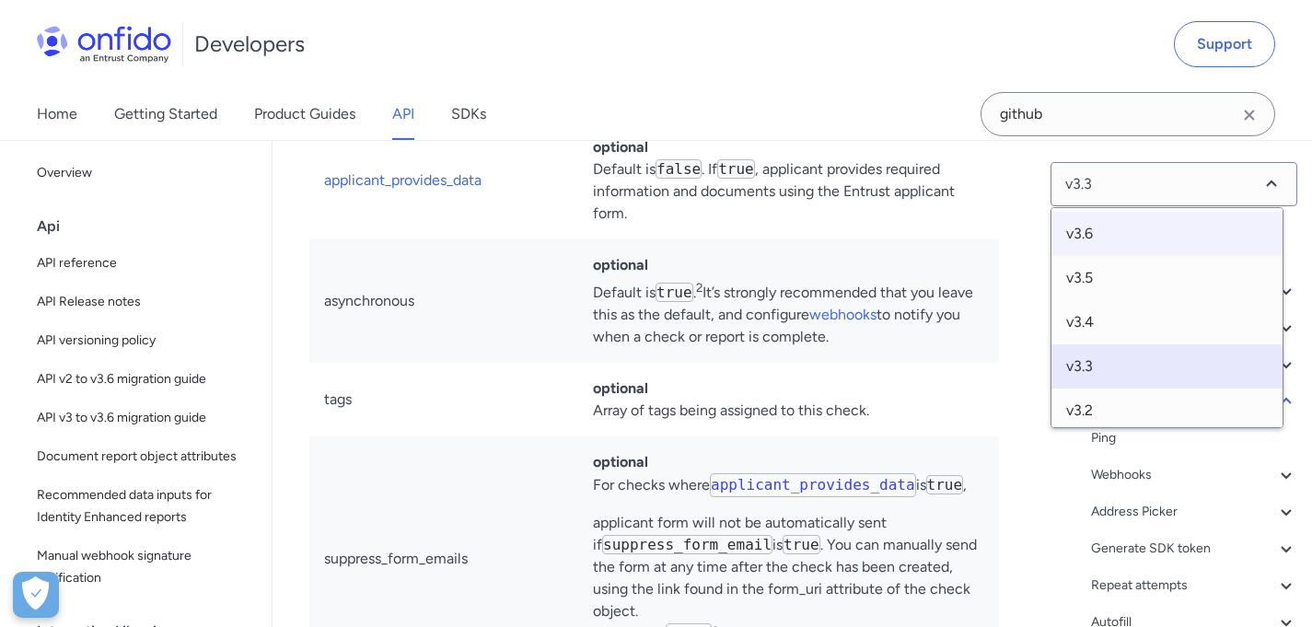
click at [1096, 234] on span "v3.6" at bounding box center [1167, 234] width 231 height 44
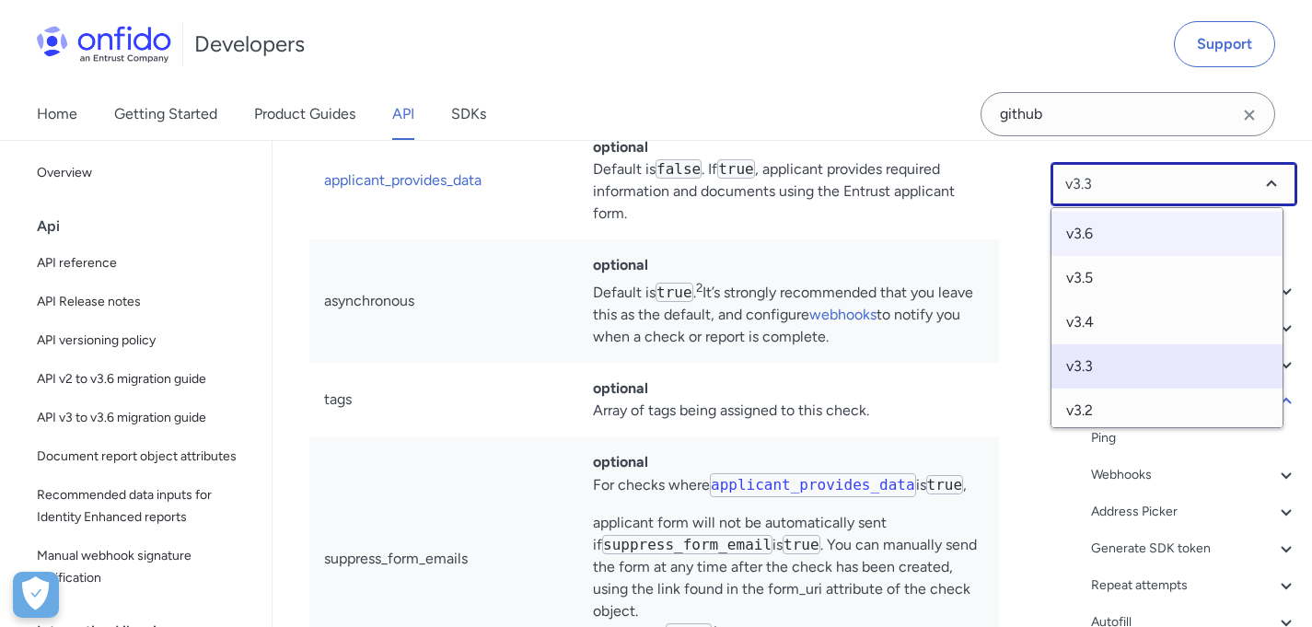
select select "3.6.0"
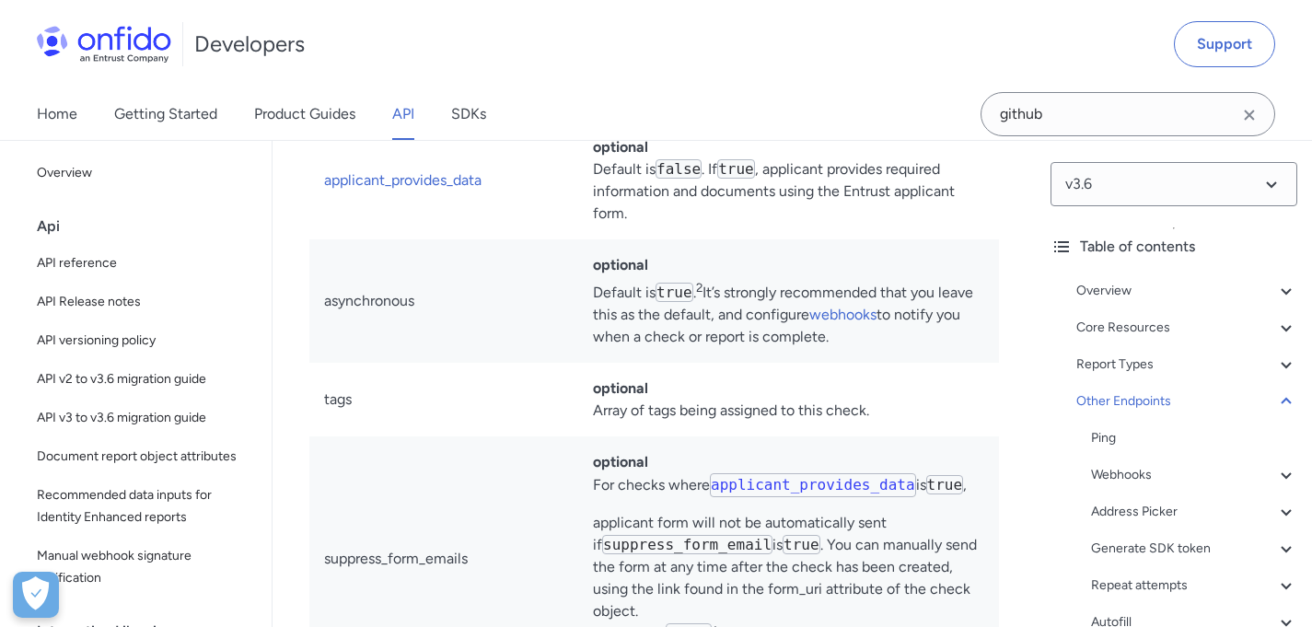
select select "http"
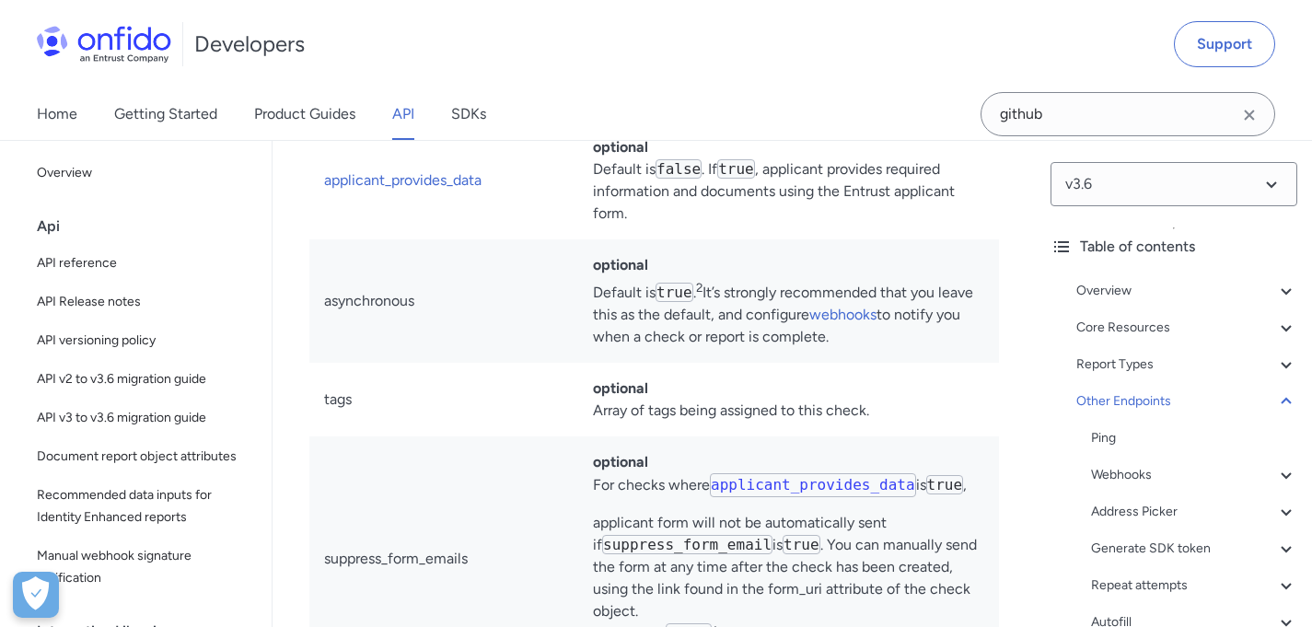
select select "http"
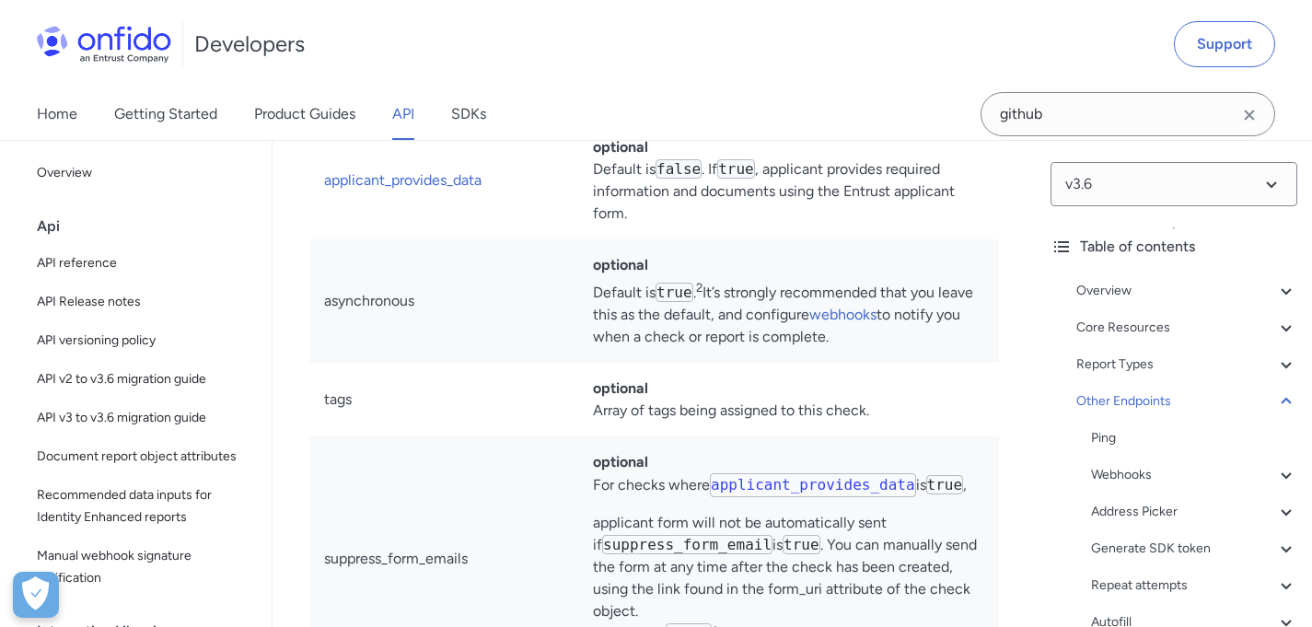
select select "http"
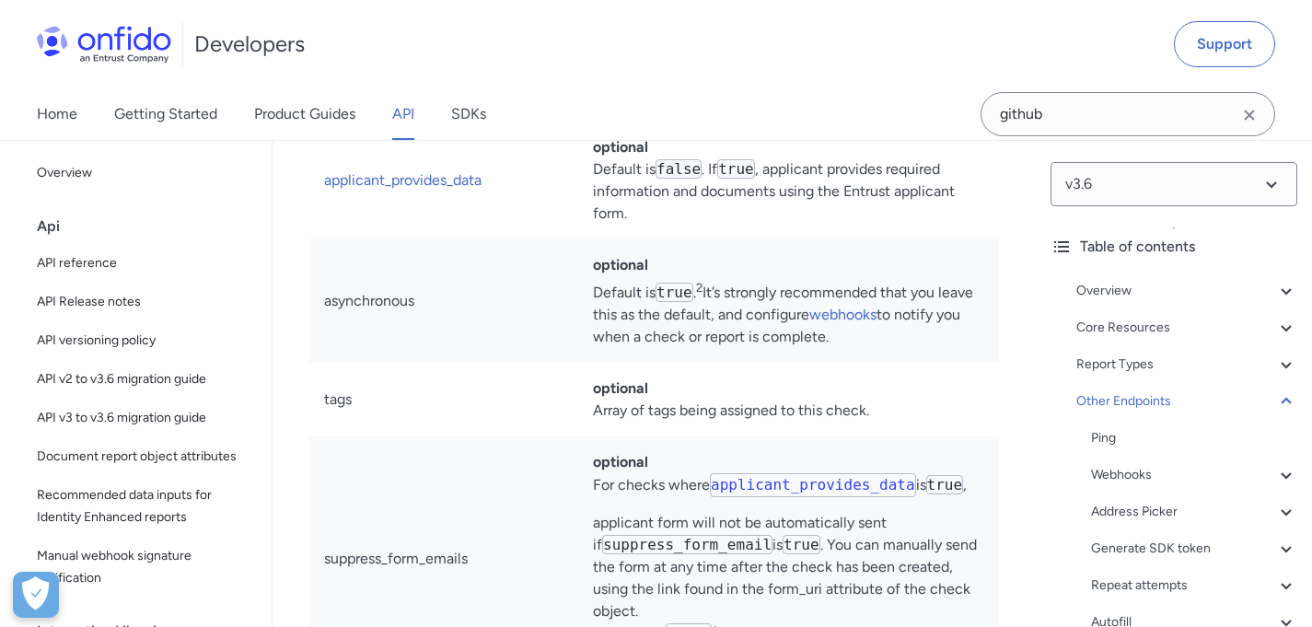
select select "http"
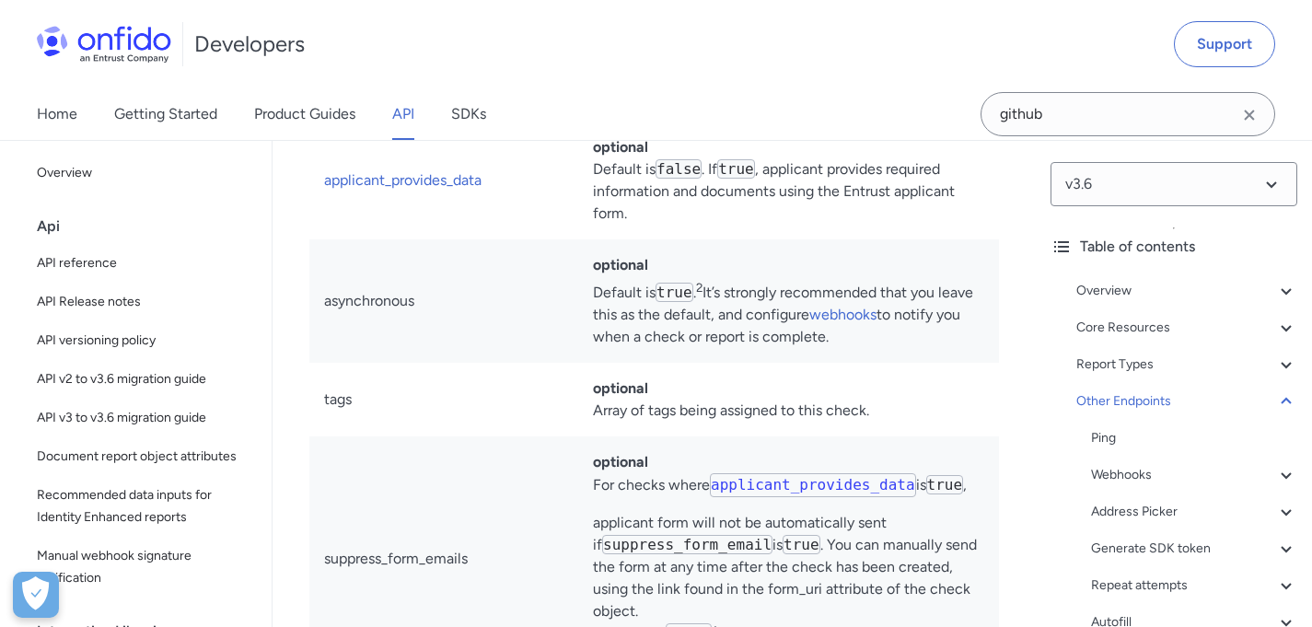
select select "http"
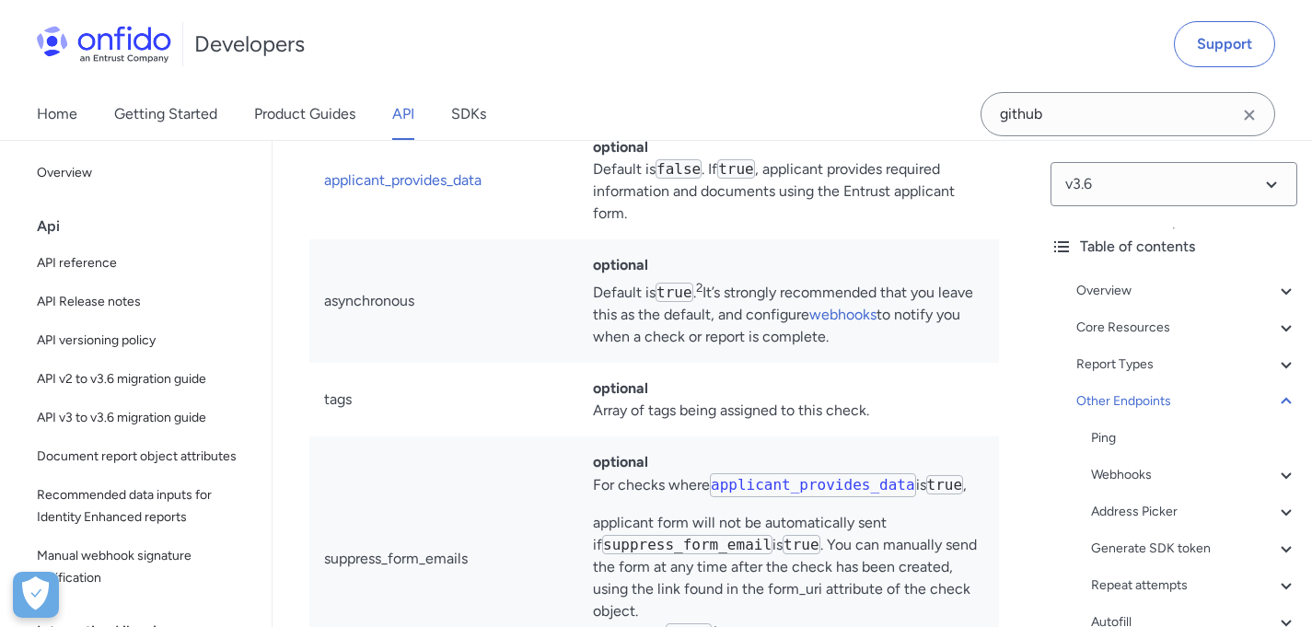
select select "http"
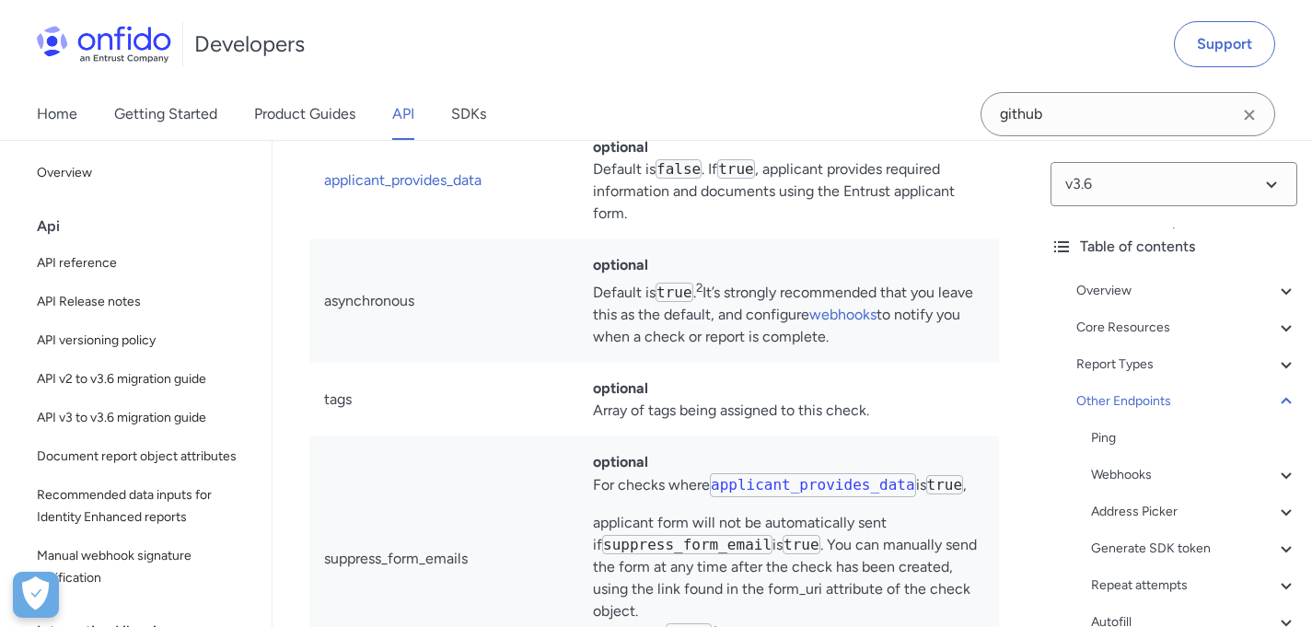
select select "http"
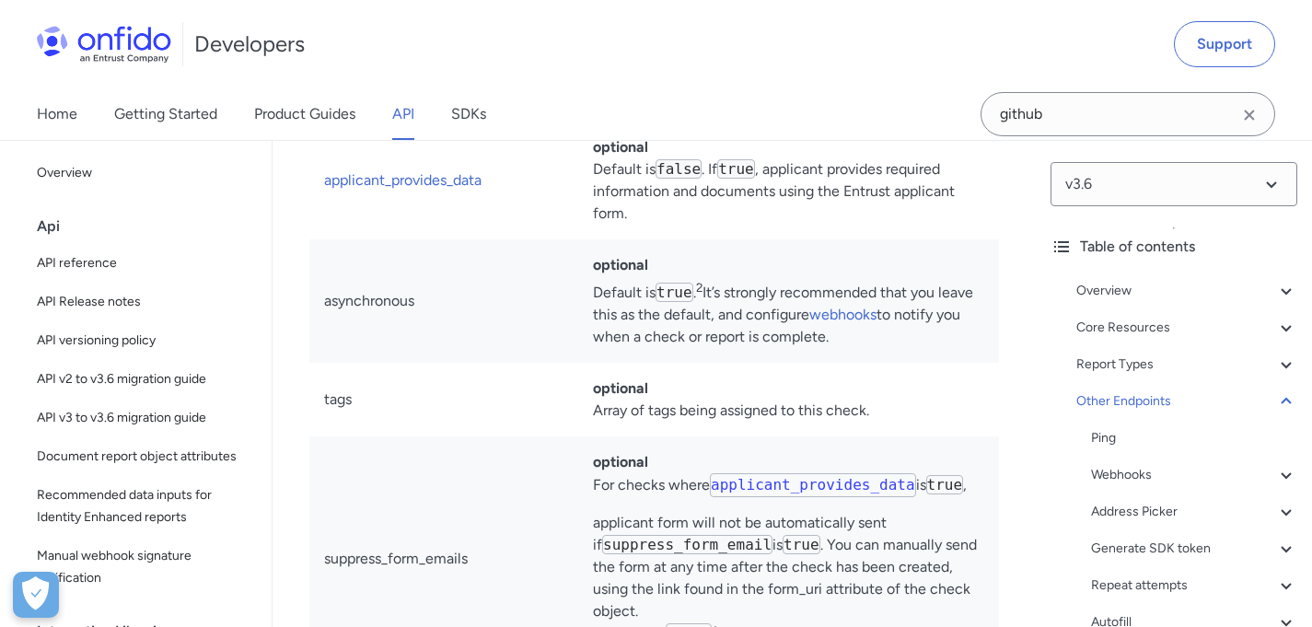
select select "http"
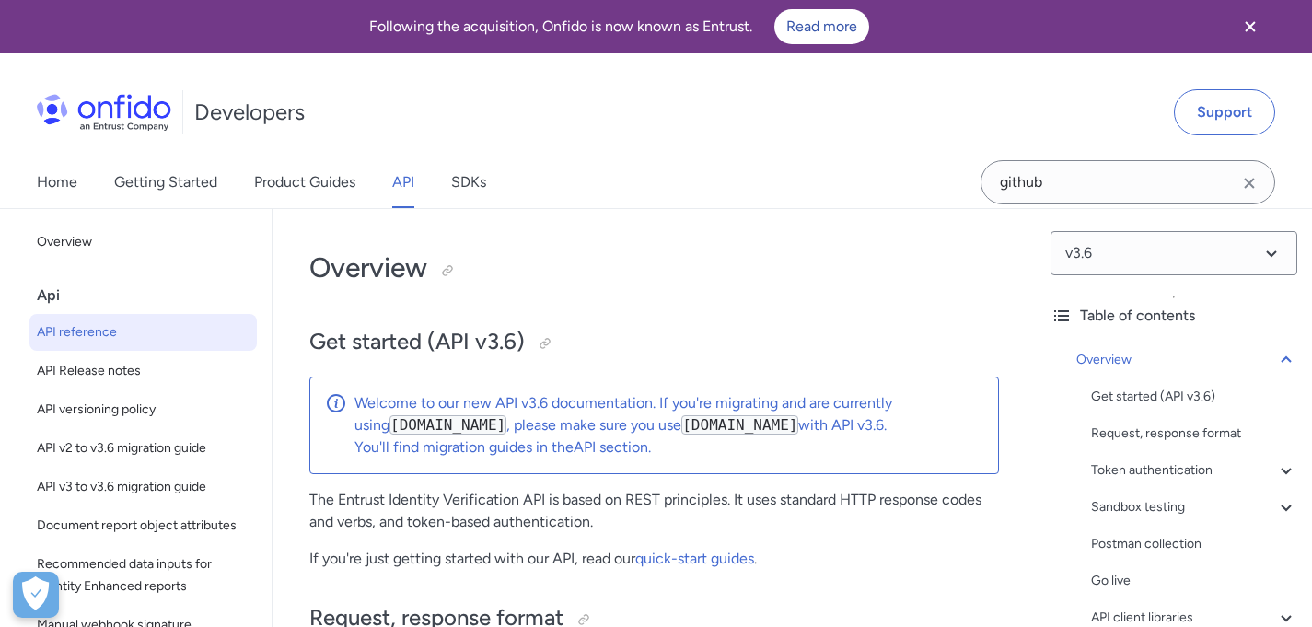
click at [686, 400] on p "Welcome to our new API v3.6 documentation. If you're migrating and are currentl…" at bounding box center [669, 414] width 629 height 44
drag, startPoint x: 680, startPoint y: 405, endPoint x: 961, endPoint y: 401, distance: 280.9
click at [961, 401] on p "Welcome to our new API v3.6 documentation. If you're migrating and are currentl…" at bounding box center [669, 414] width 629 height 44
drag, startPoint x: 833, startPoint y: 428, endPoint x: 855, endPoint y: 426, distance: 21.3
click at [855, 426] on p "Welcome to our new API v3.6 documentation. If you're migrating and are currentl…" at bounding box center [669, 414] width 629 height 44
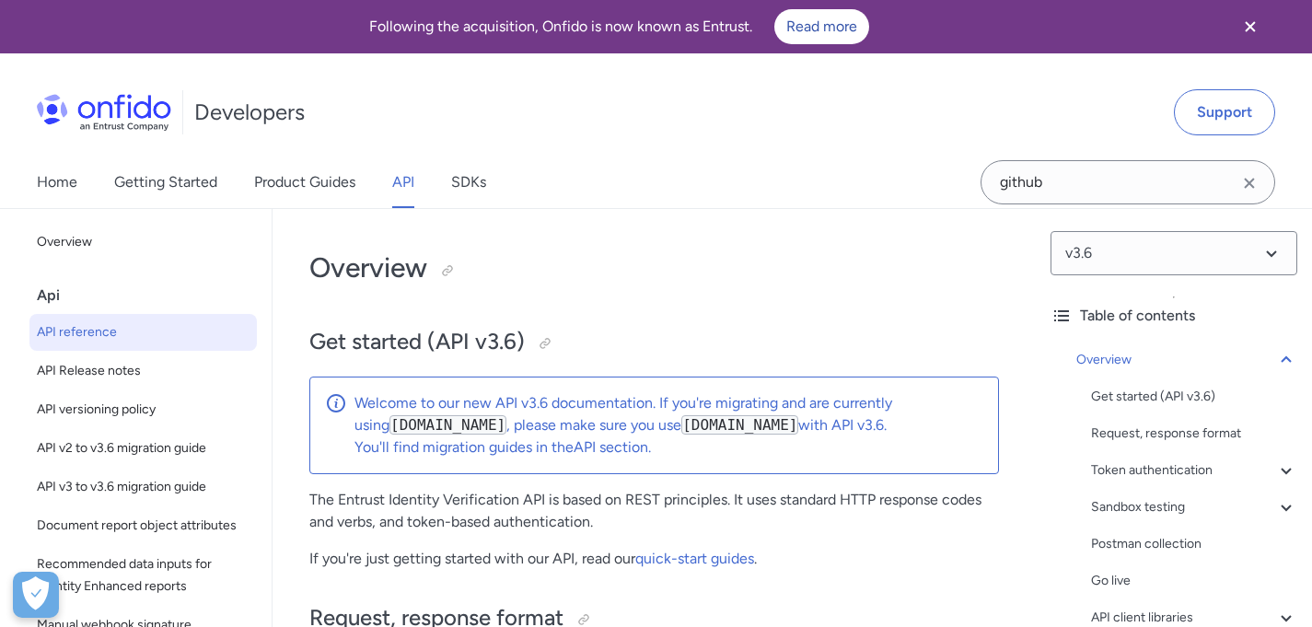
click at [879, 427] on p "Welcome to our new API v3.6 documentation. If you're migrating and are currentl…" at bounding box center [669, 414] width 629 height 44
click at [785, 447] on p "You'll find migration guides in the API section ." at bounding box center [669, 448] width 629 height 22
drag, startPoint x: 707, startPoint y: 428, endPoint x: 735, endPoint y: 425, distance: 27.8
click at [733, 425] on code "[DOMAIN_NAME]" at bounding box center [739, 424] width 117 height 19
click at [755, 327] on h2 "Get started (API v3.6)" at bounding box center [654, 342] width 690 height 31
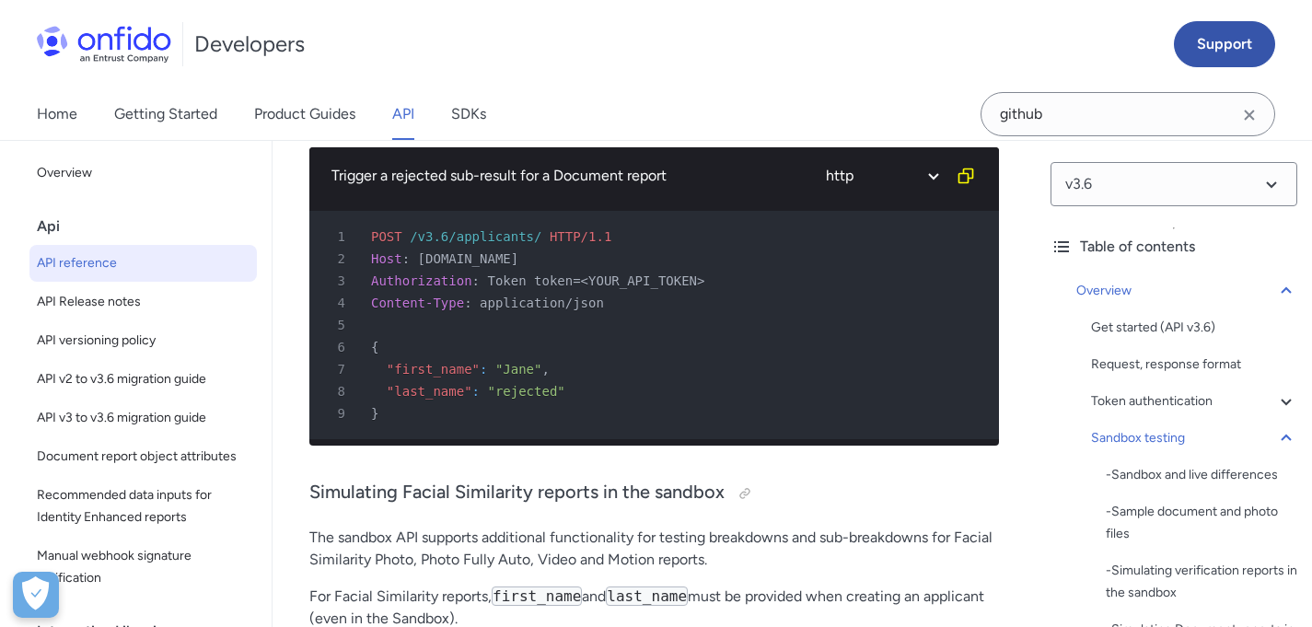
scroll to position [8012, 0]
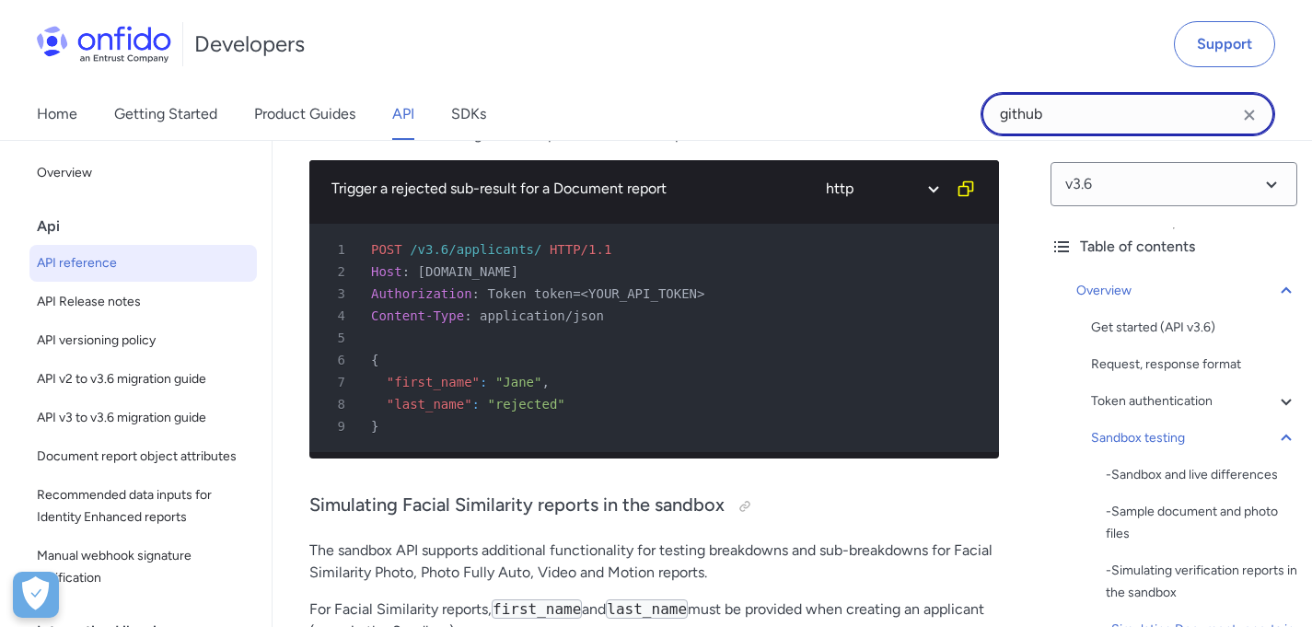
click at [1261, 111] on input "github" at bounding box center [1128, 114] width 295 height 44
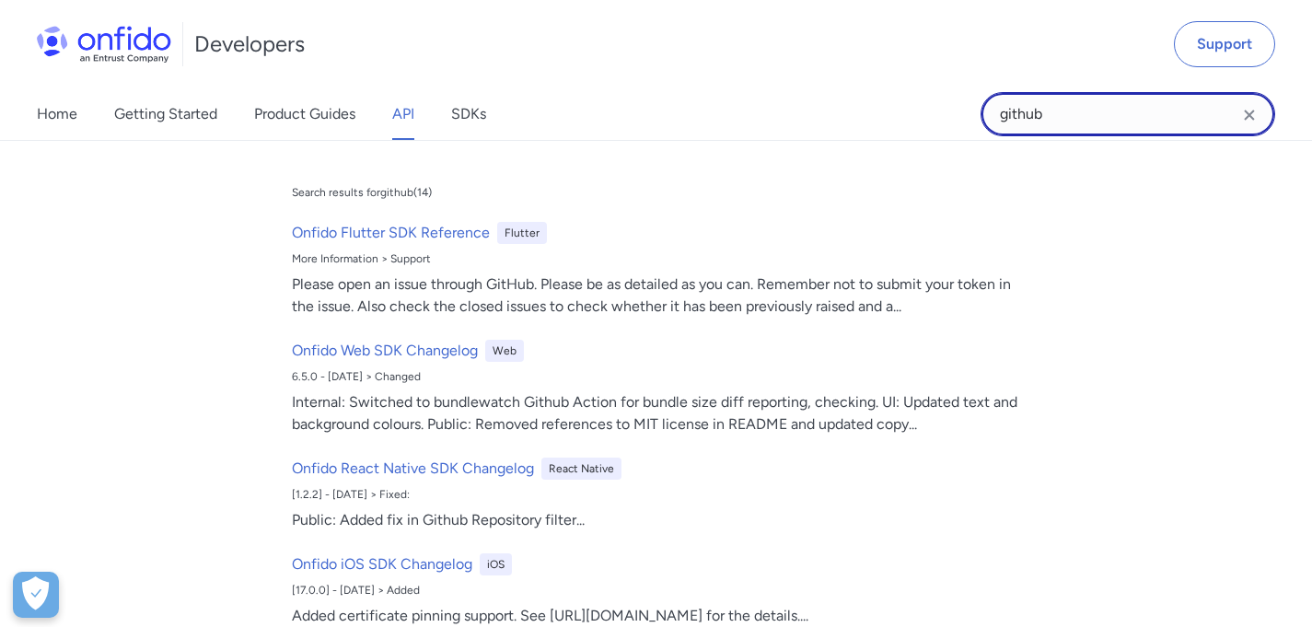
scroll to position [0, 0]
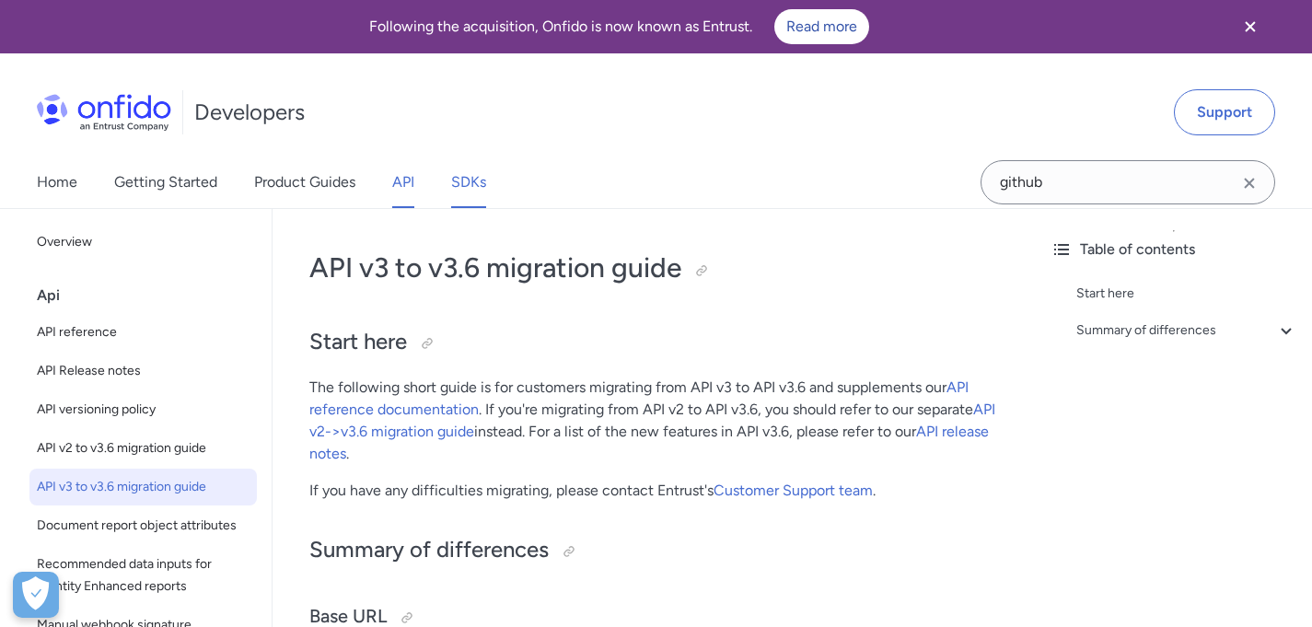
click at [454, 177] on link "SDKs" at bounding box center [468, 183] width 35 height 52
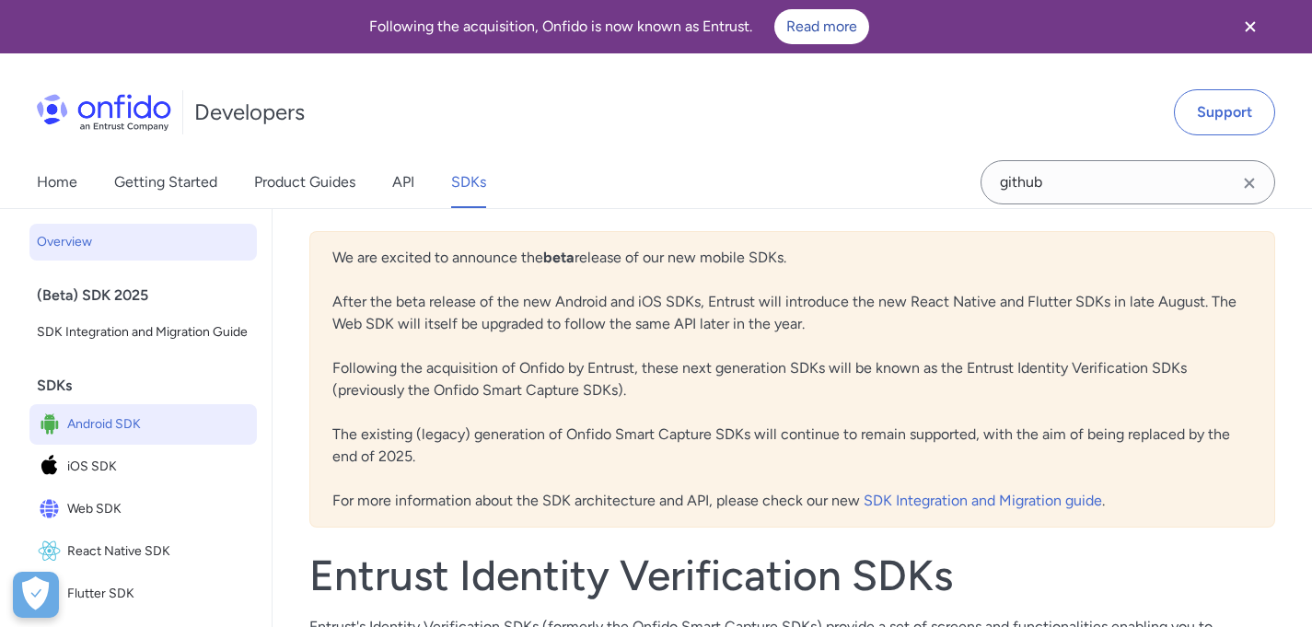
click at [87, 437] on span "Android SDK" at bounding box center [158, 425] width 182 height 26
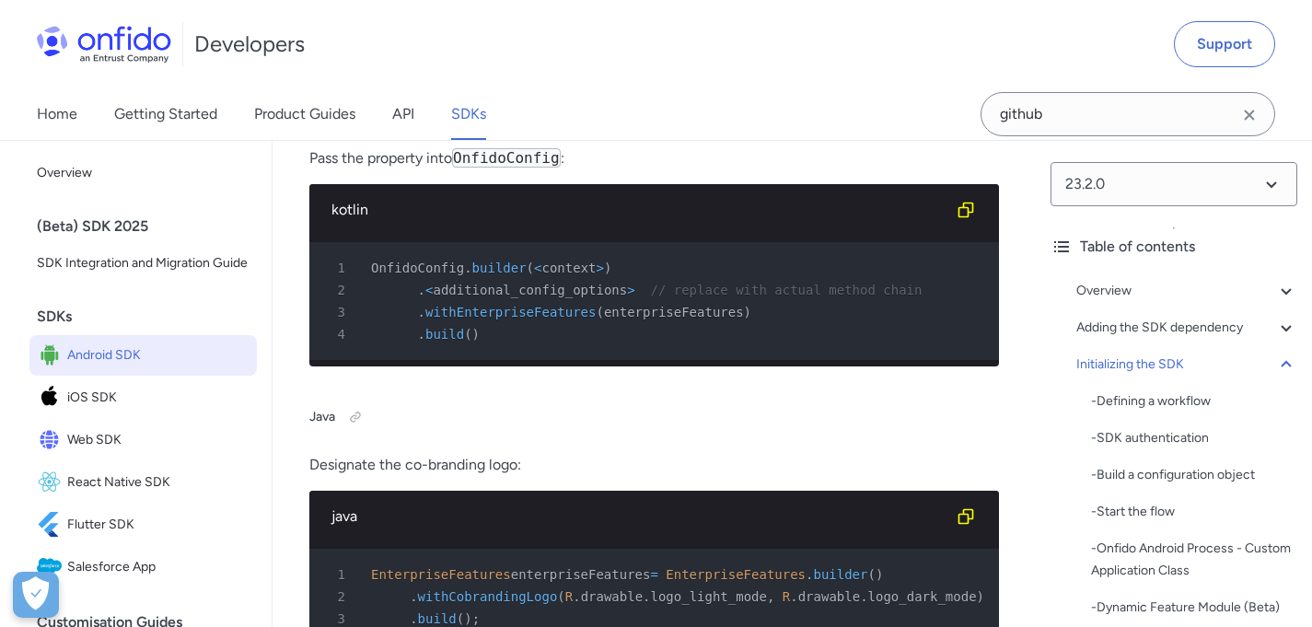
scroll to position [12241, 0]
